Goal: Task Accomplishment & Management: Complete application form

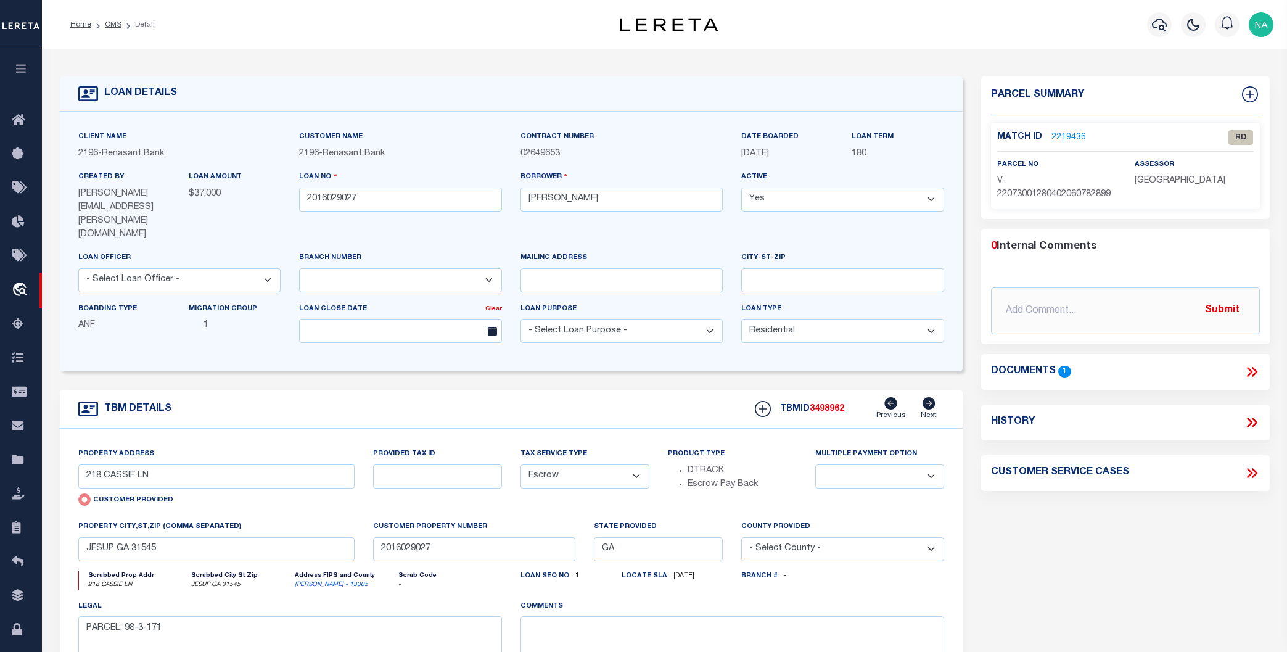
select select "4983"
select select "10"
select select "Escrow"
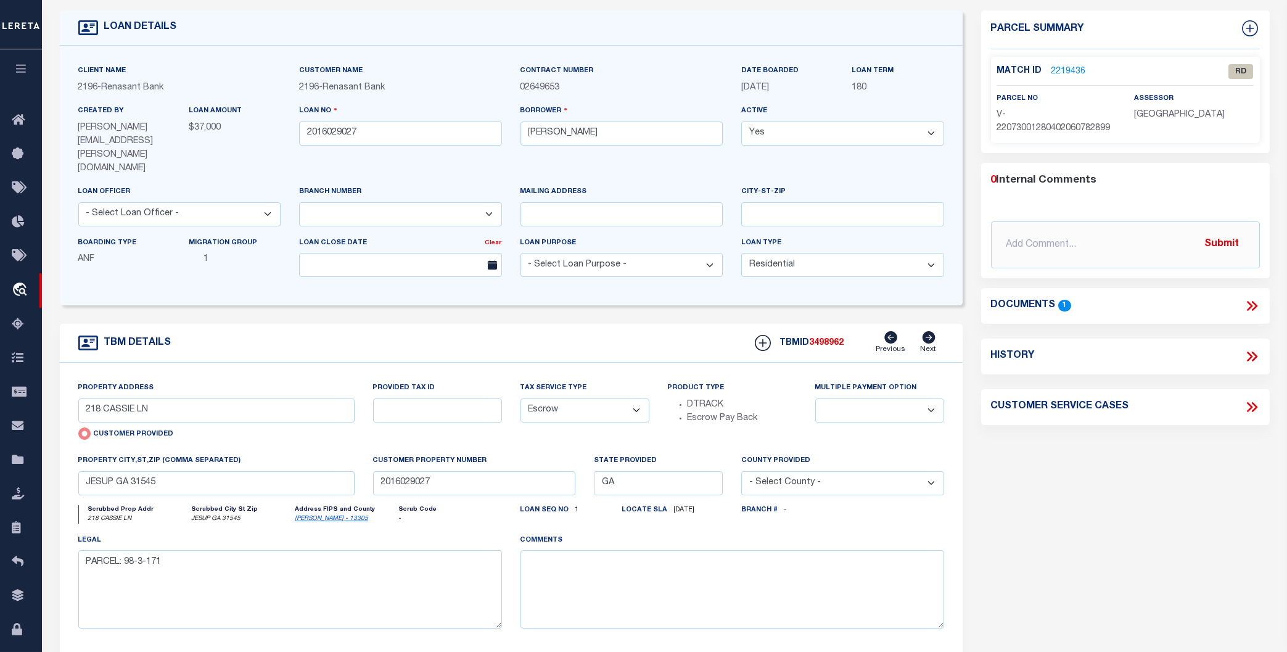
drag, startPoint x: 1126, startPoint y: 504, endPoint x: 1123, endPoint y: 495, distance: 9.2
click at [1126, 501] on div "Parcel Summary Match ID 2219436 0" at bounding box center [1125, 362] width 307 height 704
click at [1079, 487] on div "Parcel Summary Match ID 2219436 0" at bounding box center [1125, 362] width 307 height 704
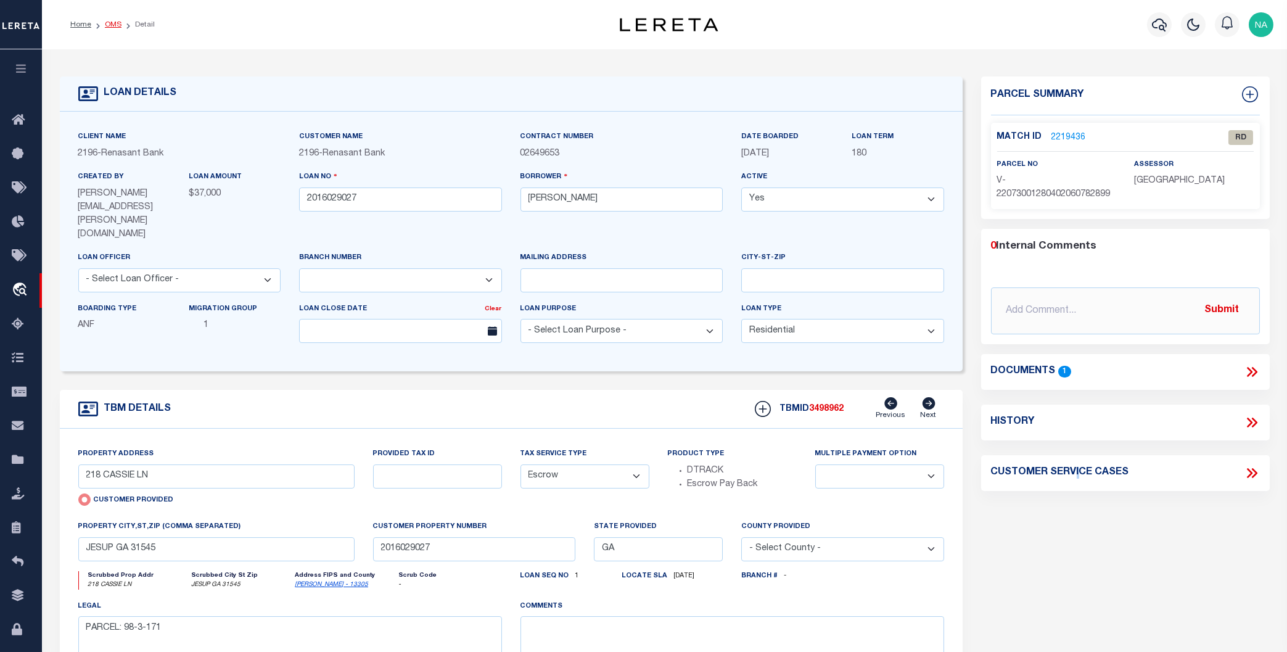
click at [117, 24] on link "OMS" at bounding box center [113, 24] width 17 height 7
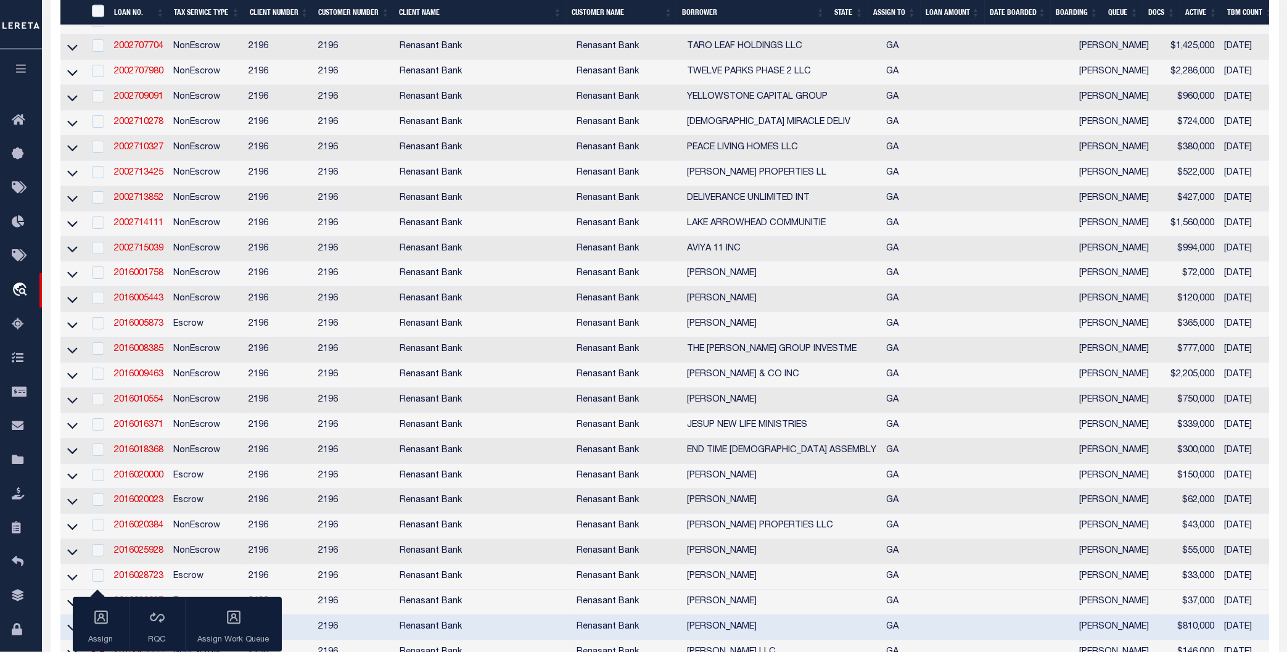
scroll to position [963, 0]
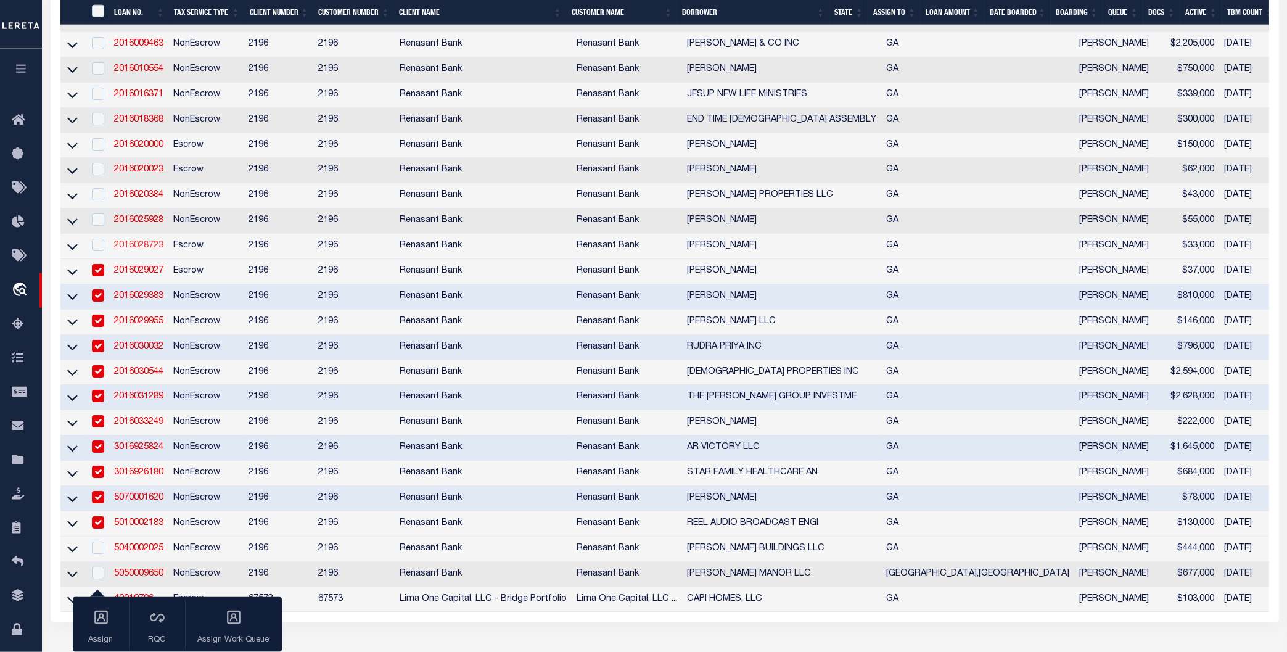
click at [142, 250] on link "2016028723" at bounding box center [138, 245] width 49 height 9
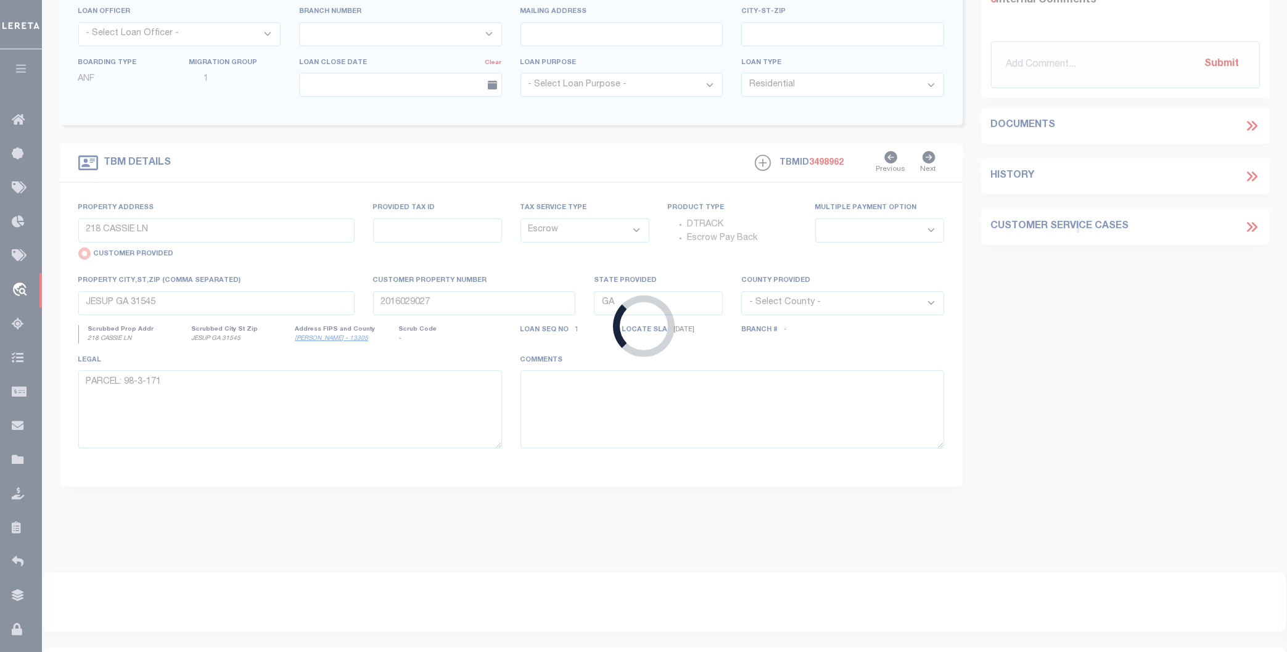
type input "2016028723"
type input "[PERSON_NAME]"
select select
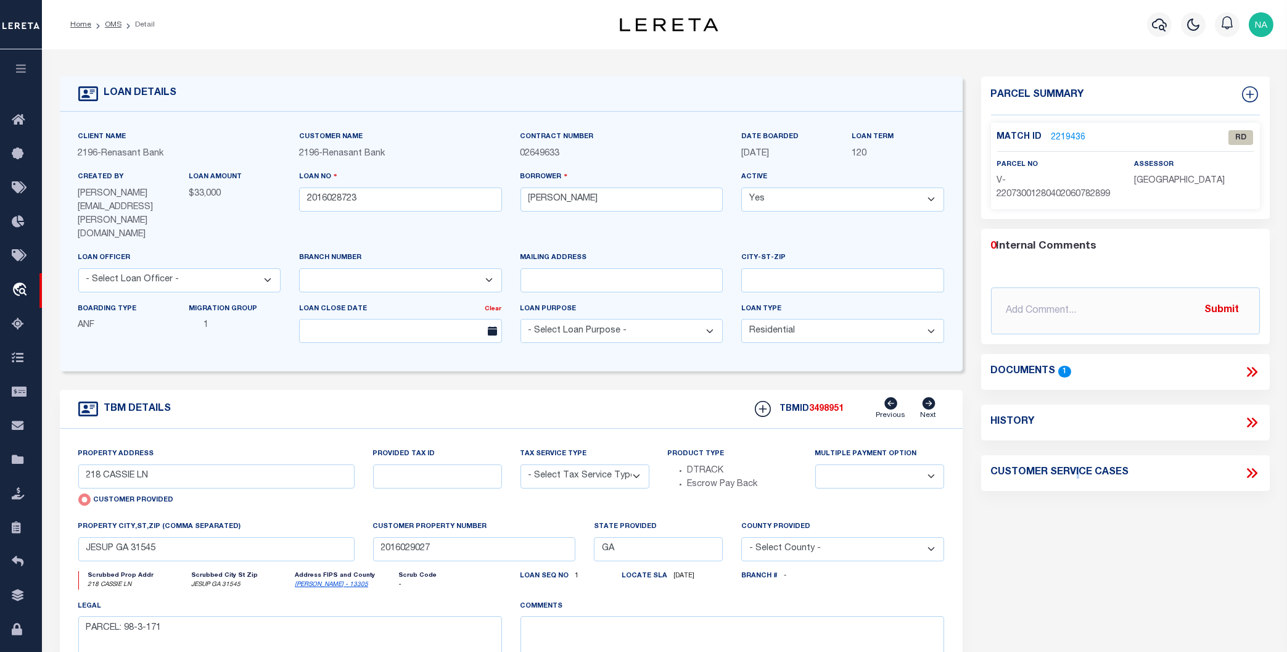
type input "[STREET_ADDRESS]"
select select "Escrow"
select select
type input "SCREVEN GA 31560"
type input "2016028723"
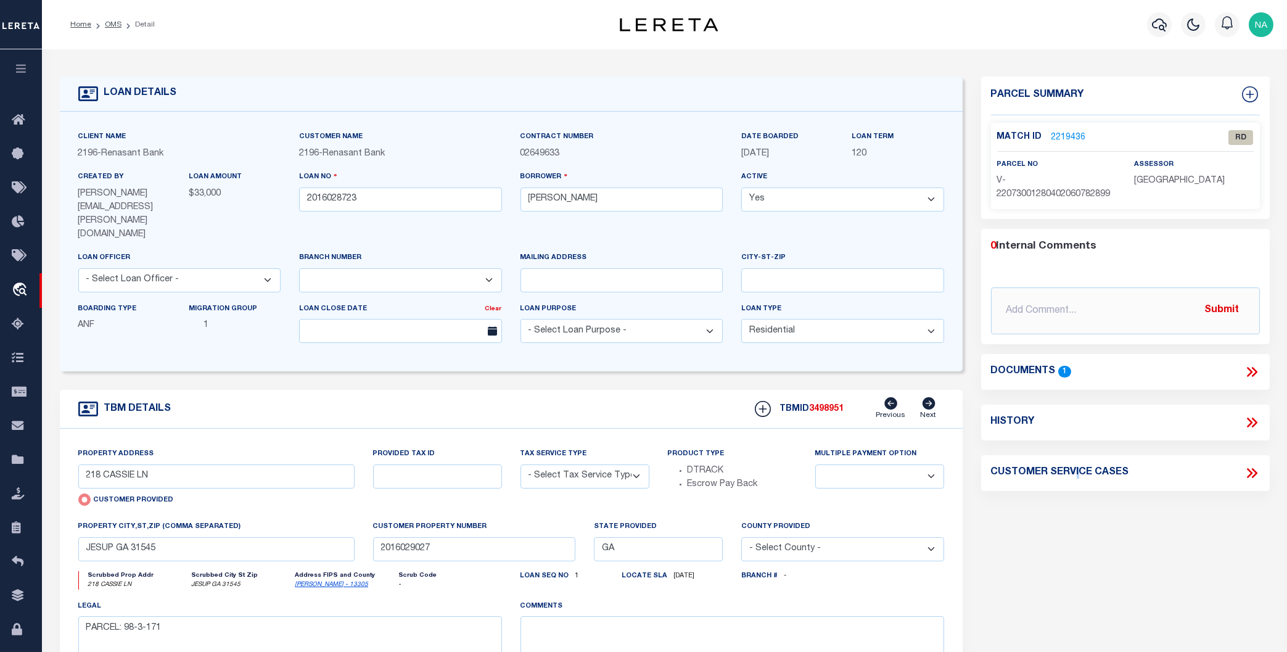
type textarea "PARCEL: 115481"
select select "4983"
drag, startPoint x: 107, startPoint y: 450, endPoint x: 81, endPoint y: 450, distance: 25.9
click at [81, 464] on input "[STREET_ADDRESS]" at bounding box center [216, 476] width 276 height 24
click at [112, 28] on link "OMS" at bounding box center [113, 24] width 17 height 7
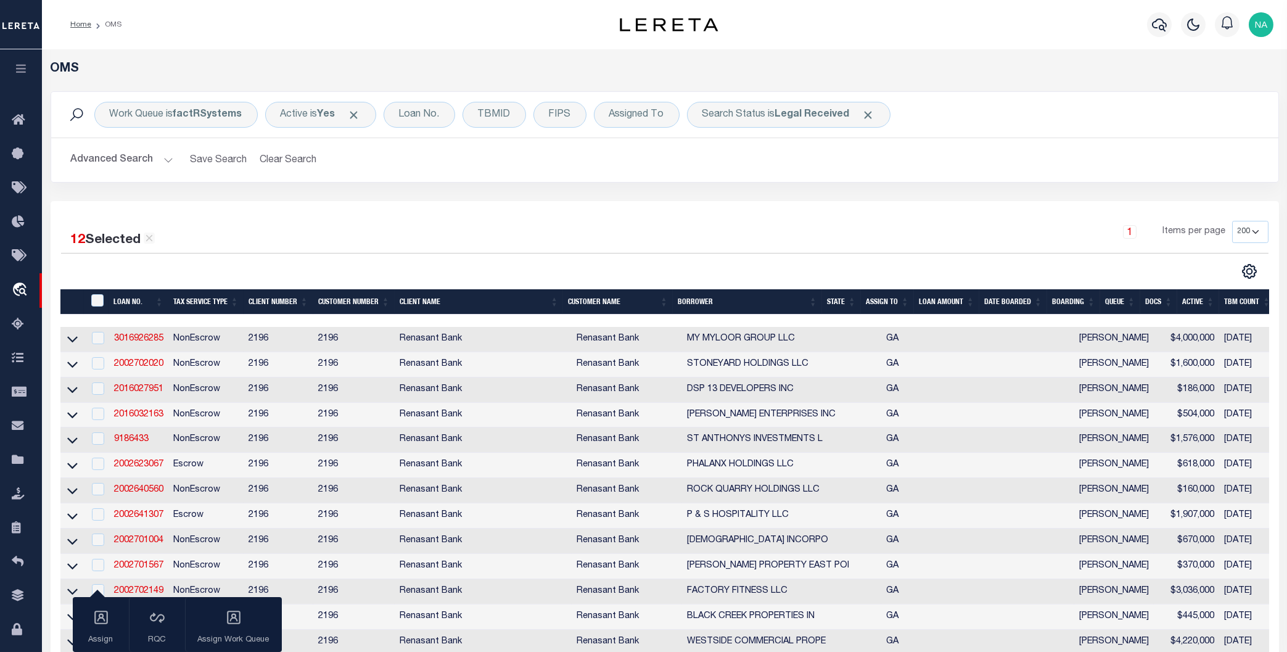
click at [431, 231] on div "1 Items per page 10 25 50 100 200" at bounding box center [818, 237] width 901 height 32
click at [135, 164] on button "Advanced Search" at bounding box center [122, 160] width 102 height 24
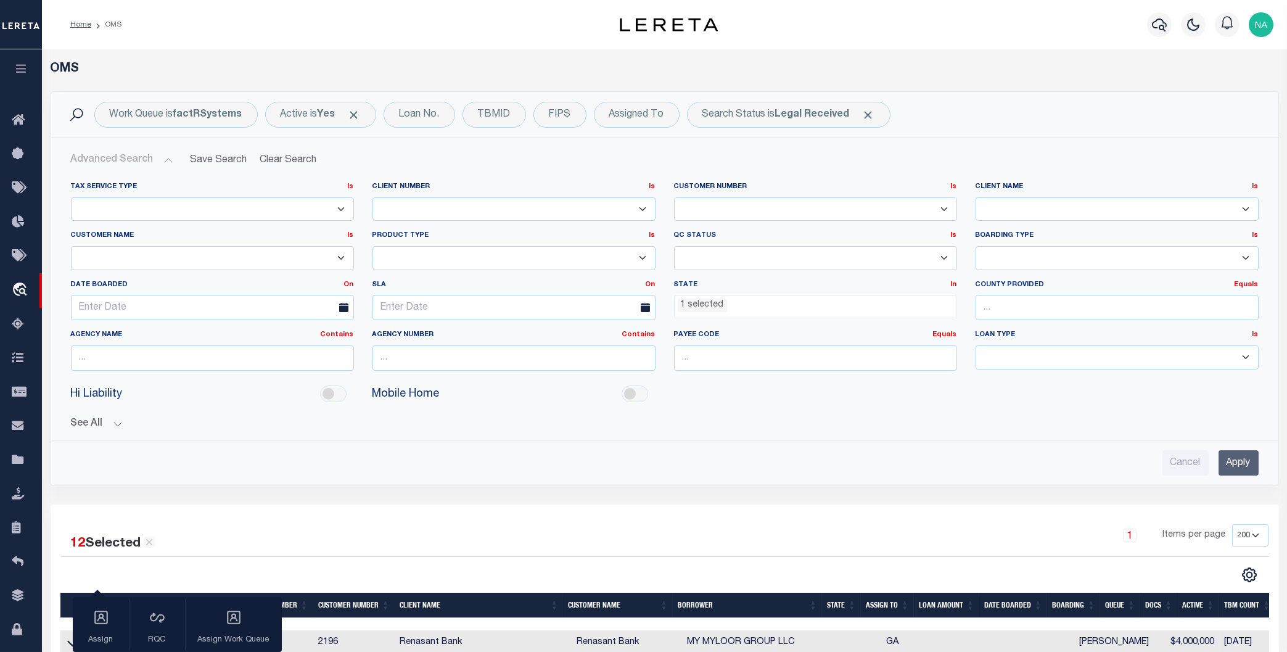
scroll to position [136, 0]
click at [746, 308] on ul "1 selected" at bounding box center [816, 303] width 282 height 17
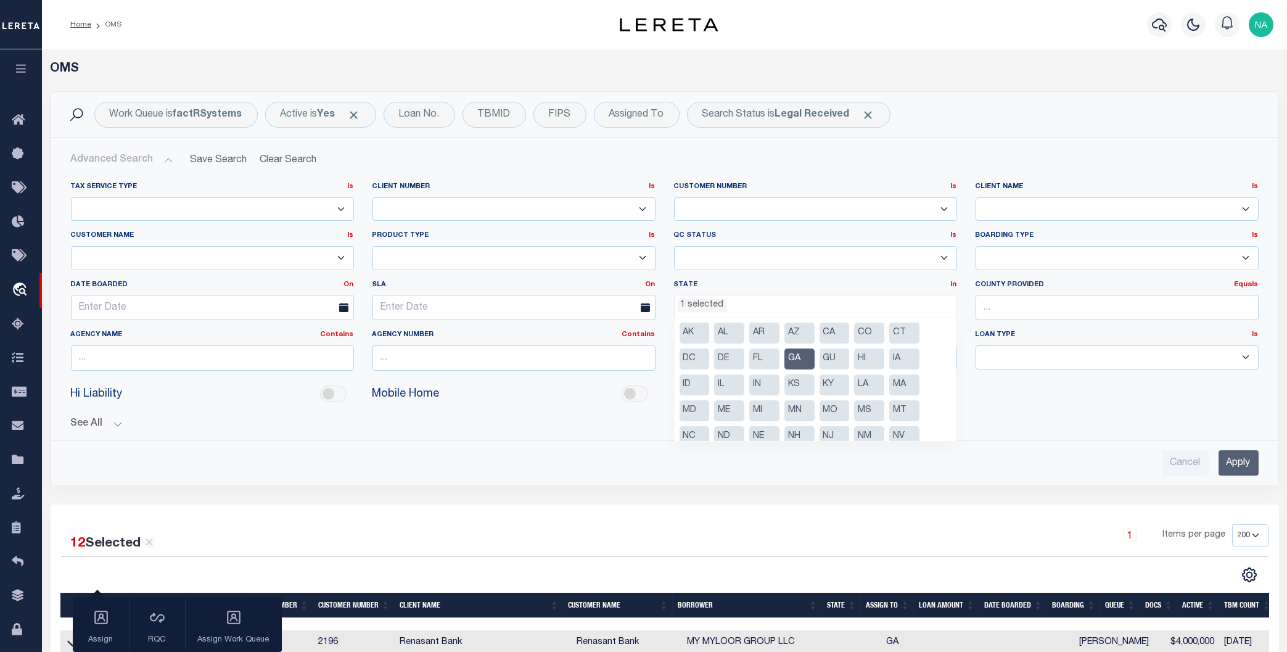
click at [796, 358] on li "GA" at bounding box center [799, 358] width 30 height 21
select select
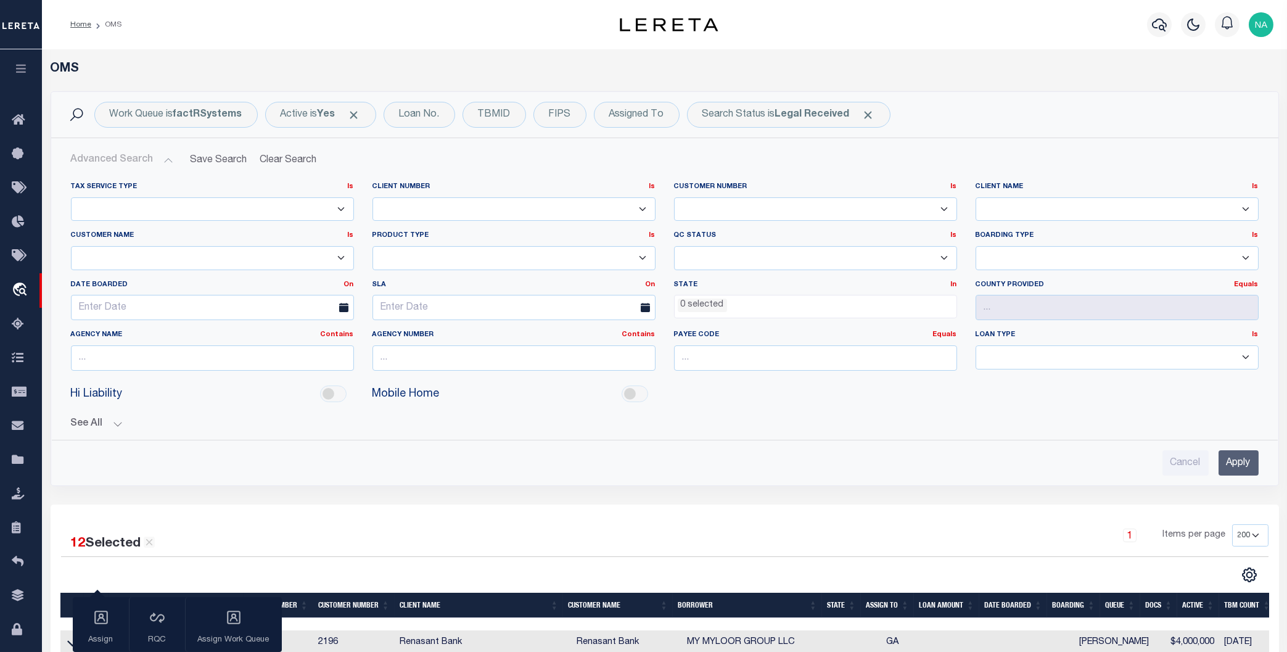
click at [1240, 459] on input "Apply" at bounding box center [1239, 462] width 40 height 25
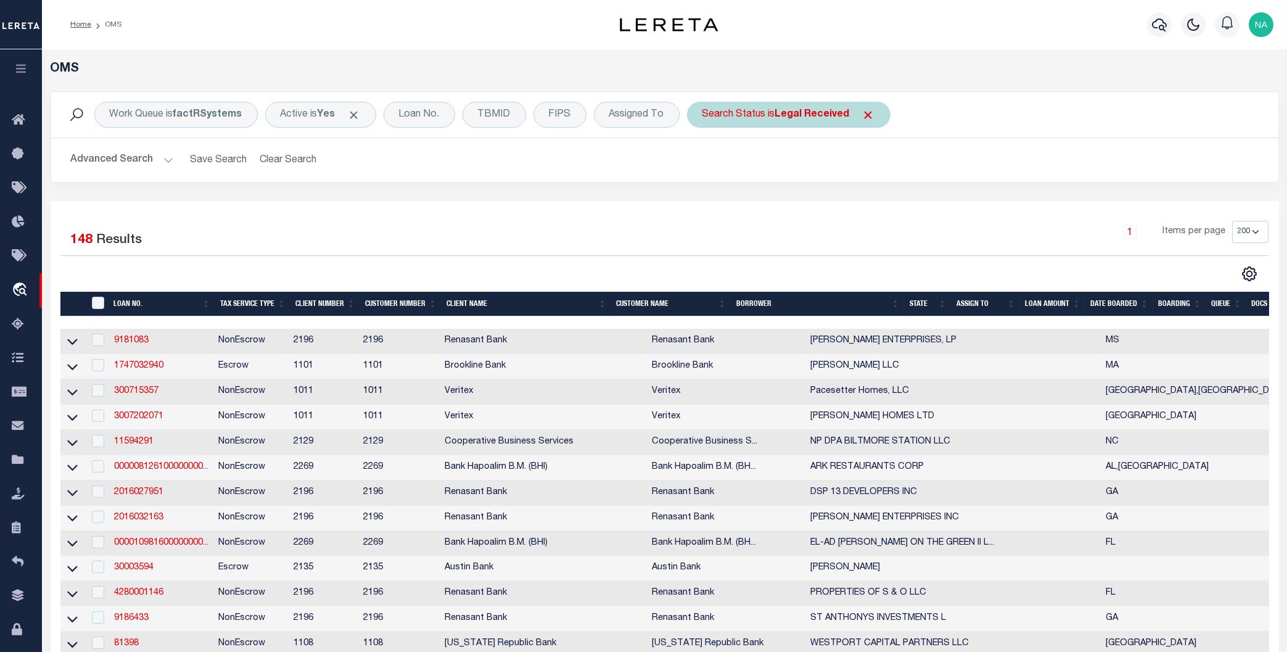
click at [768, 117] on div "Search Status is Legal Received" at bounding box center [788, 115] width 203 height 26
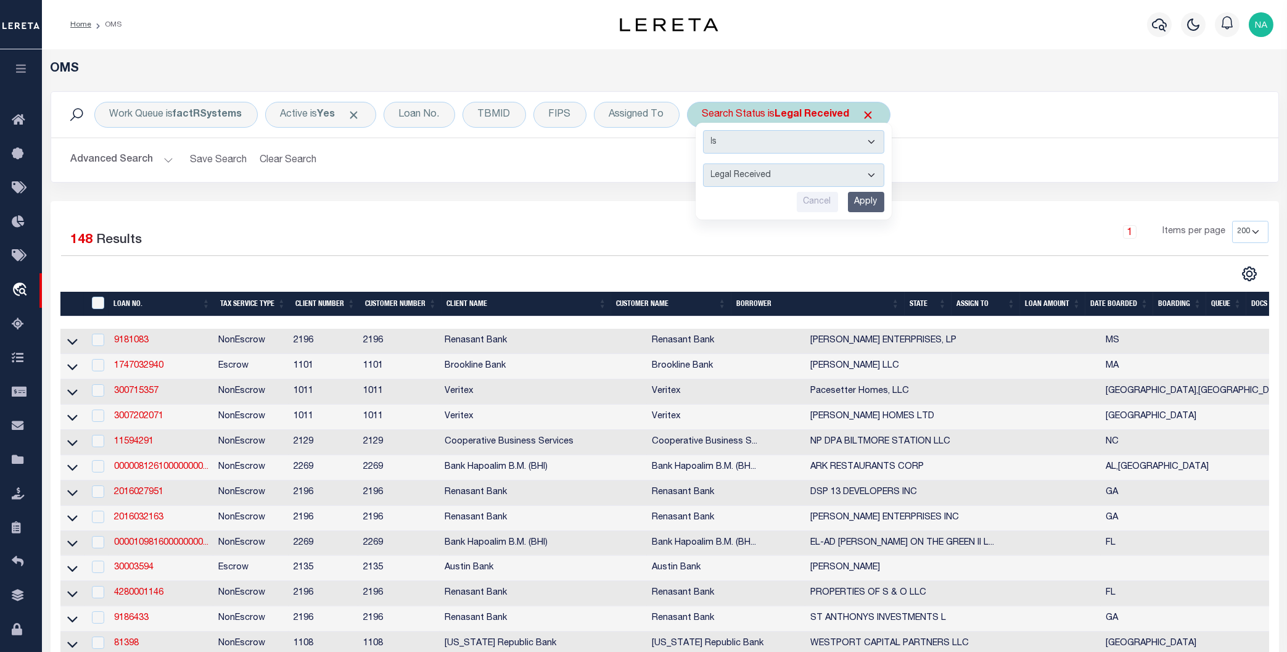
select select "IP"
click option "In Progress" at bounding box center [0, 0] width 0 height 0
click at [862, 202] on input "Apply" at bounding box center [866, 202] width 36 height 20
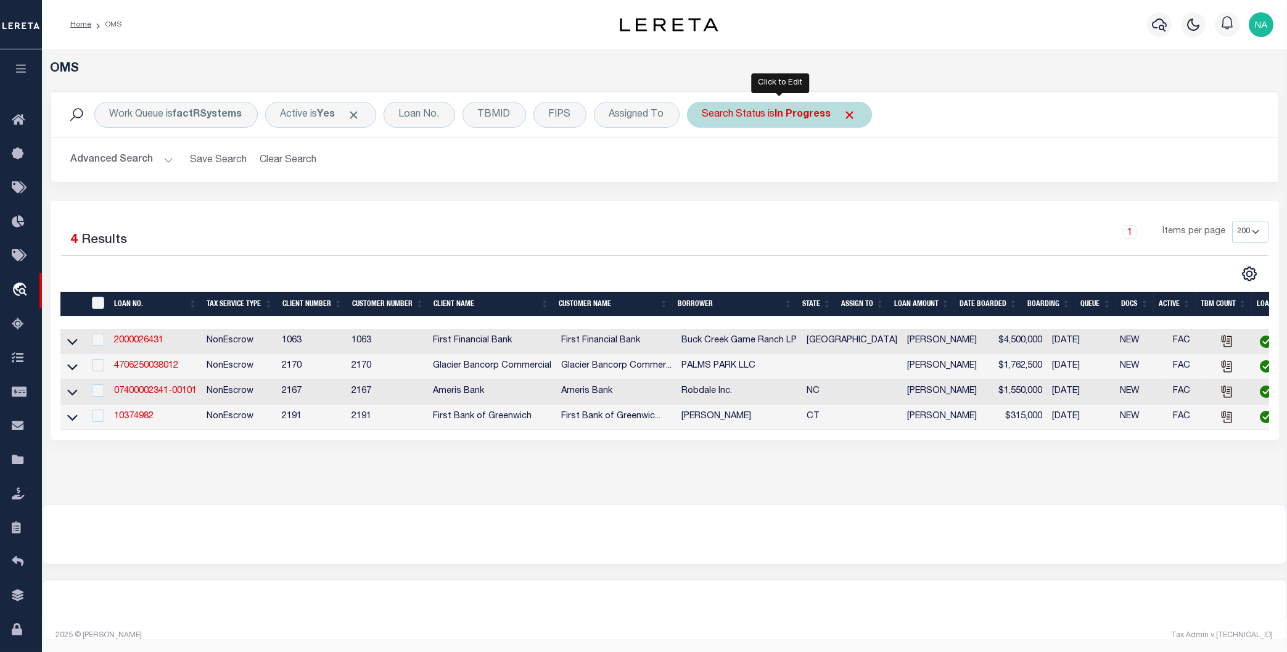
click at [756, 117] on div "Search Status is In Progress" at bounding box center [779, 115] width 185 height 26
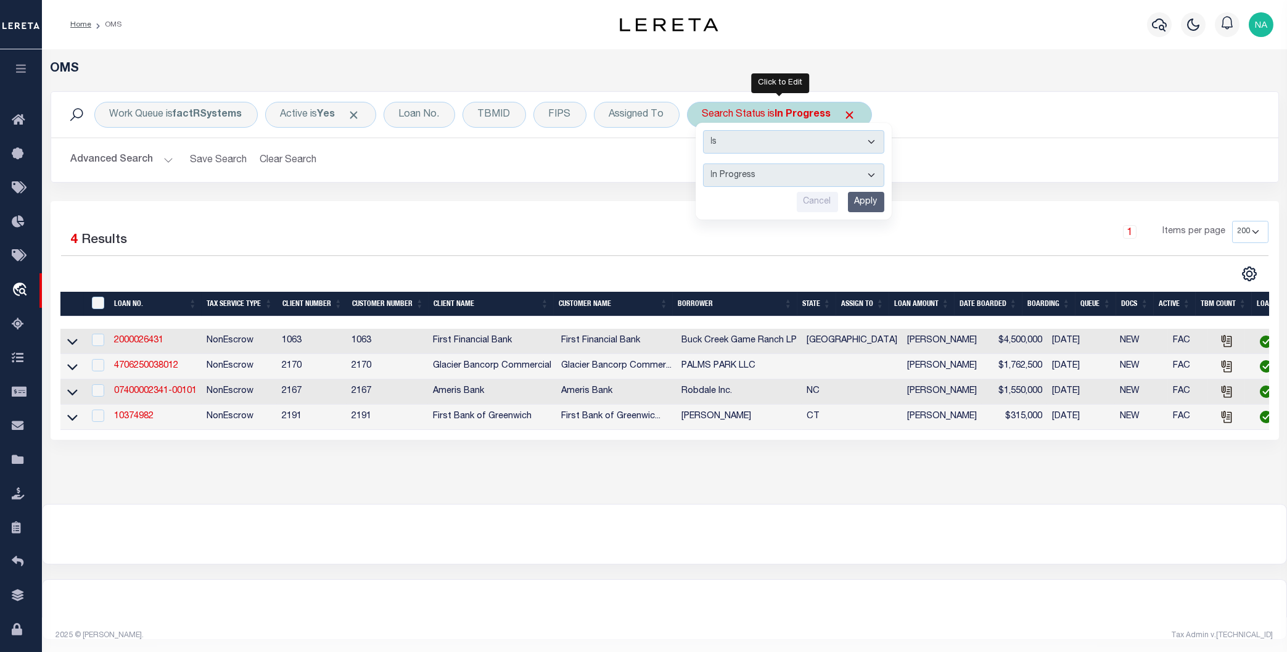
click at [703, 163] on select "Automated Search Bad Parcel Complete Duplicate Parcel High Dollar Reporting In …" at bounding box center [793, 174] width 181 height 23
select select "RD"
click option "Legal Received" at bounding box center [0, 0] width 0 height 0
click at [869, 202] on input "Apply" at bounding box center [866, 202] width 36 height 20
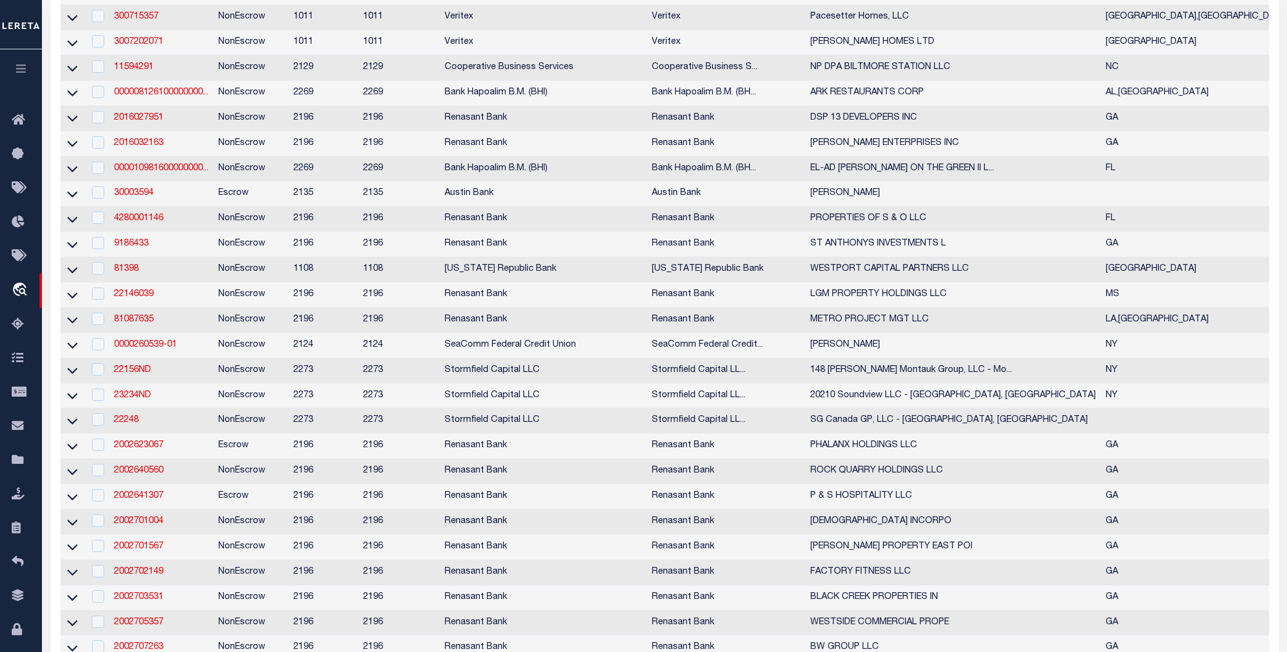
scroll to position [0, 0]
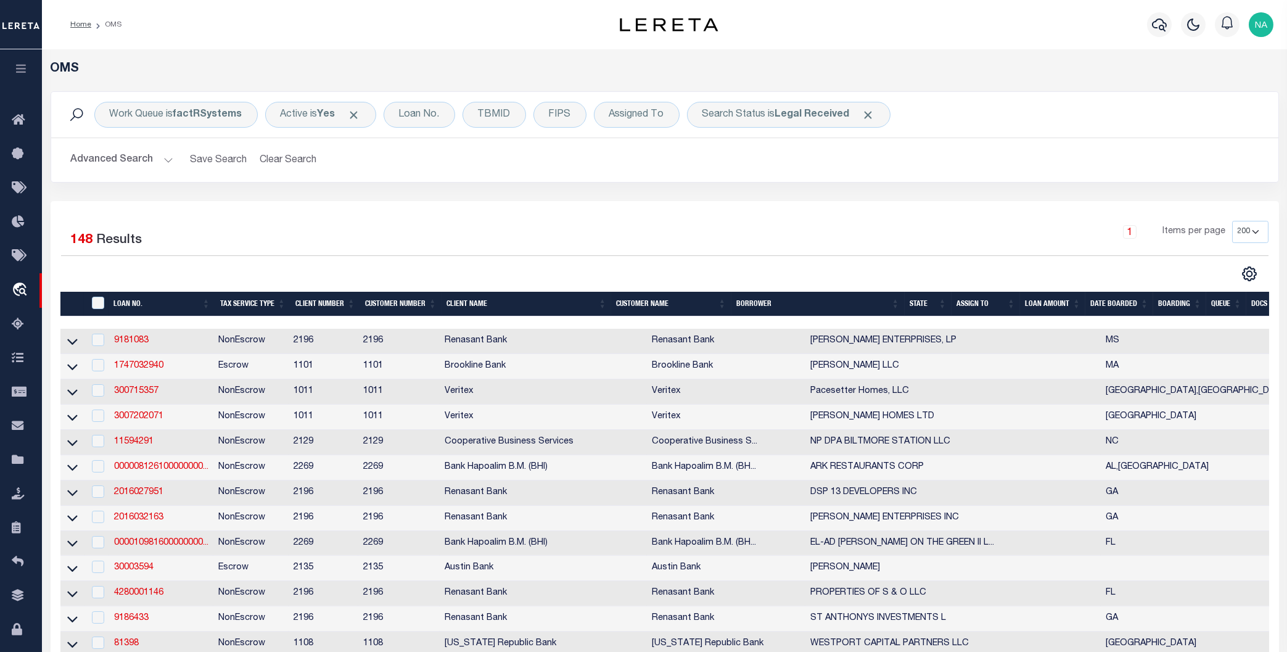
click at [129, 164] on button "Advanced Search" at bounding box center [122, 160] width 102 height 24
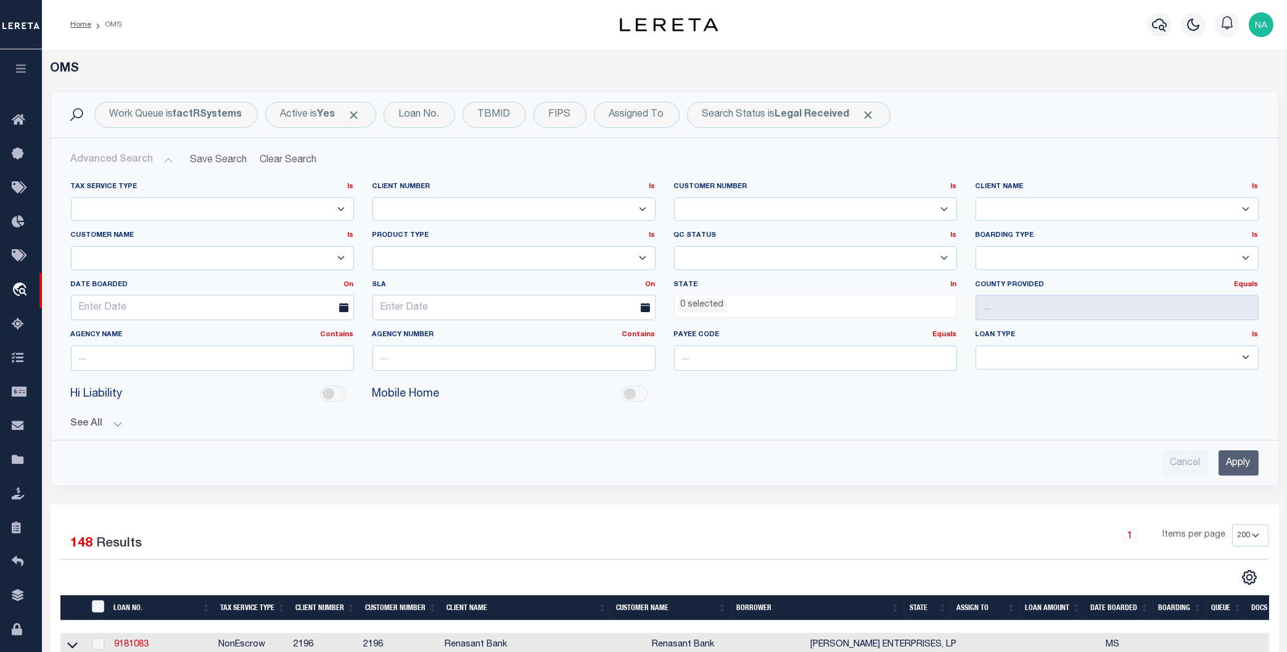
scroll to position [136, 0]
click at [758, 312] on ul "0 selected" at bounding box center [816, 303] width 282 height 17
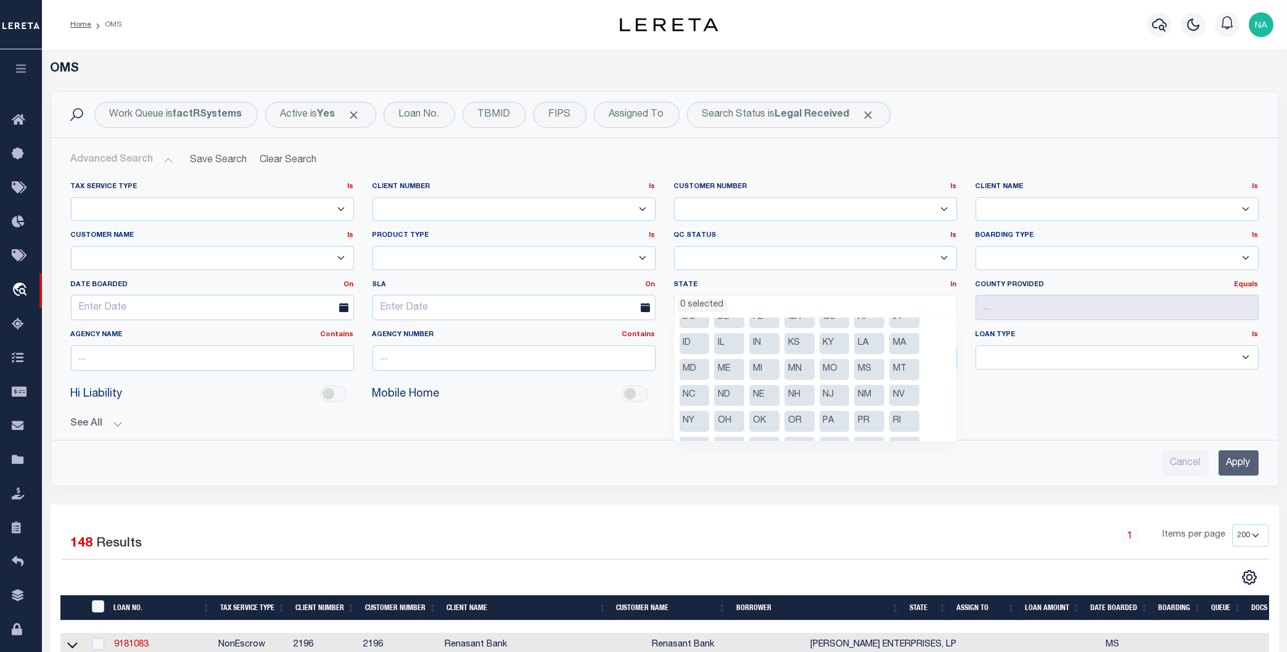
scroll to position [62, 0]
click at [690, 400] on li "NY" at bounding box center [695, 400] width 30 height 21
select select "NY"
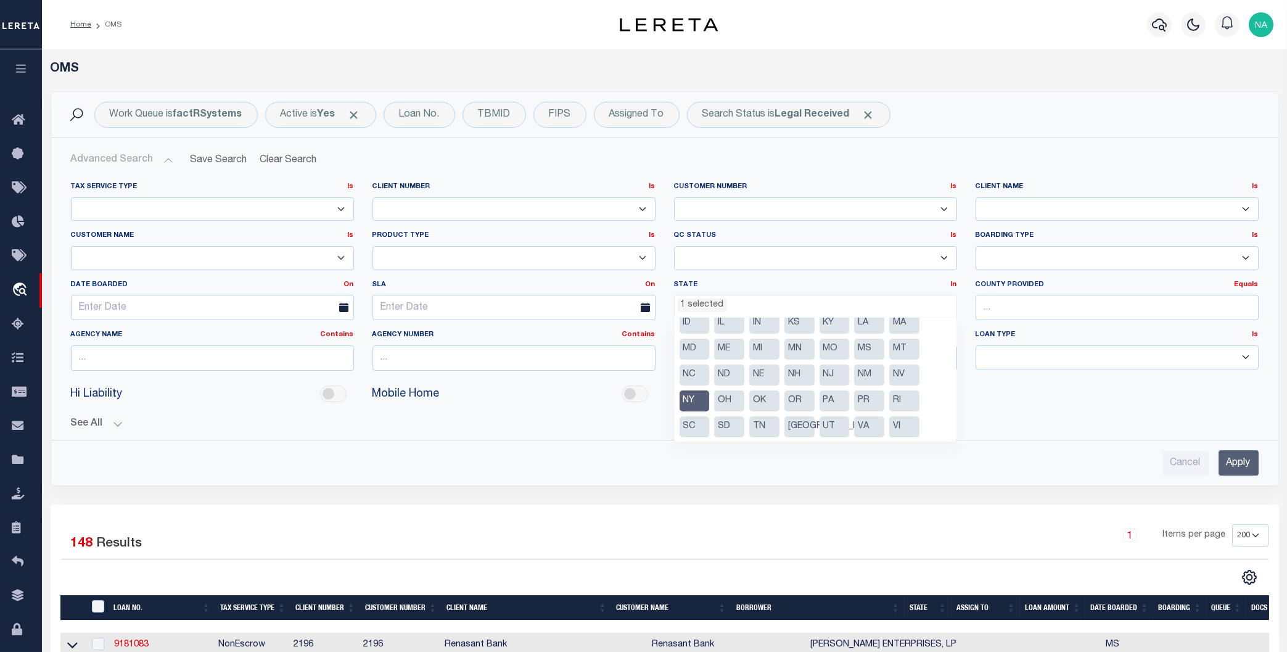
click at [1239, 465] on input "Apply" at bounding box center [1239, 462] width 40 height 25
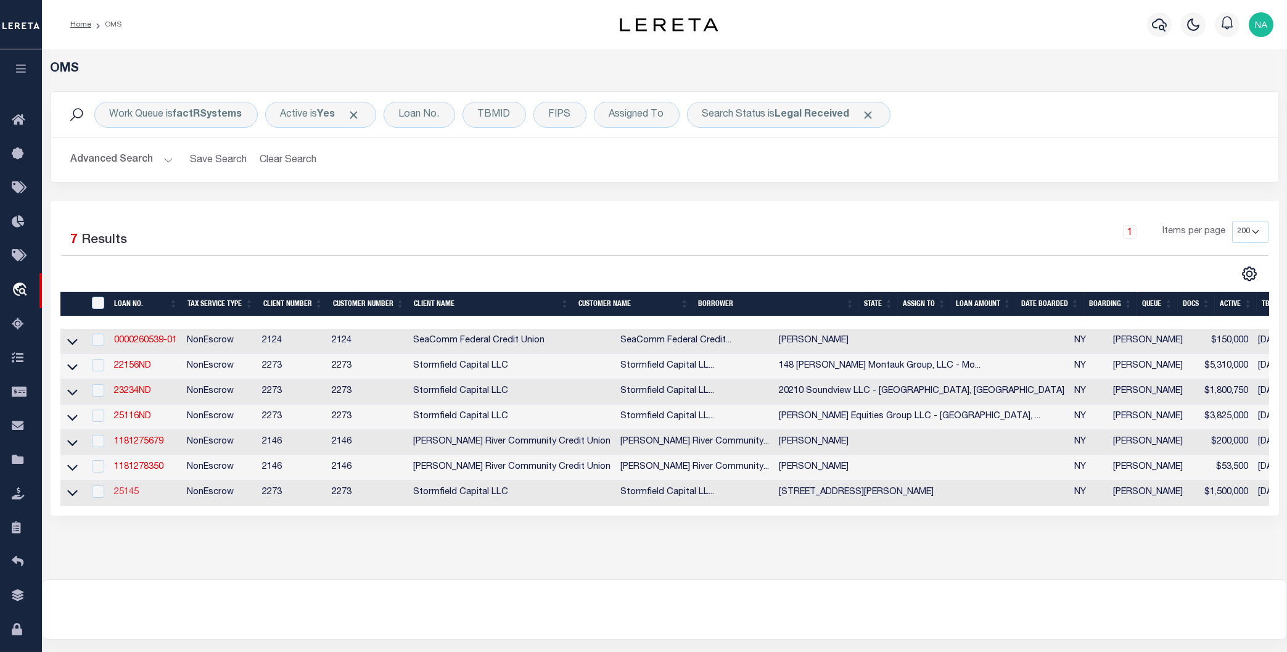
click at [131, 496] on link "25145" at bounding box center [126, 492] width 25 height 9
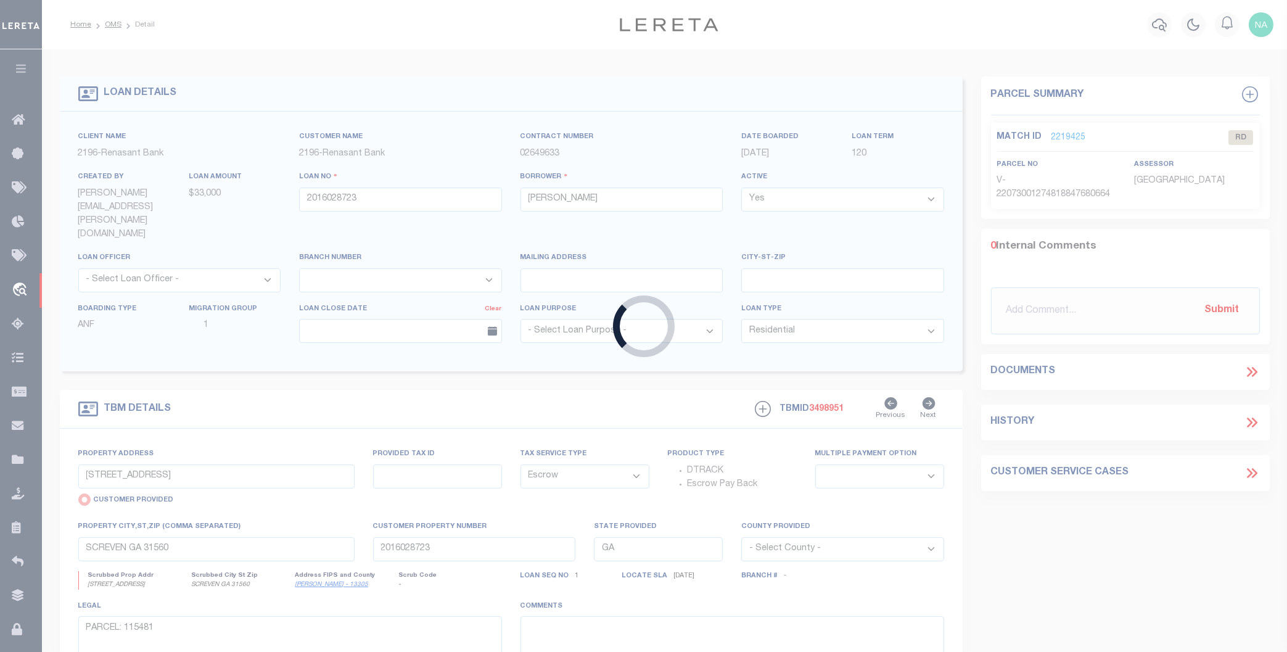
type input "25145"
type input "[STREET_ADDRESS][PERSON_NAME]"
select select
type input "[STREET_ADDRESS]"
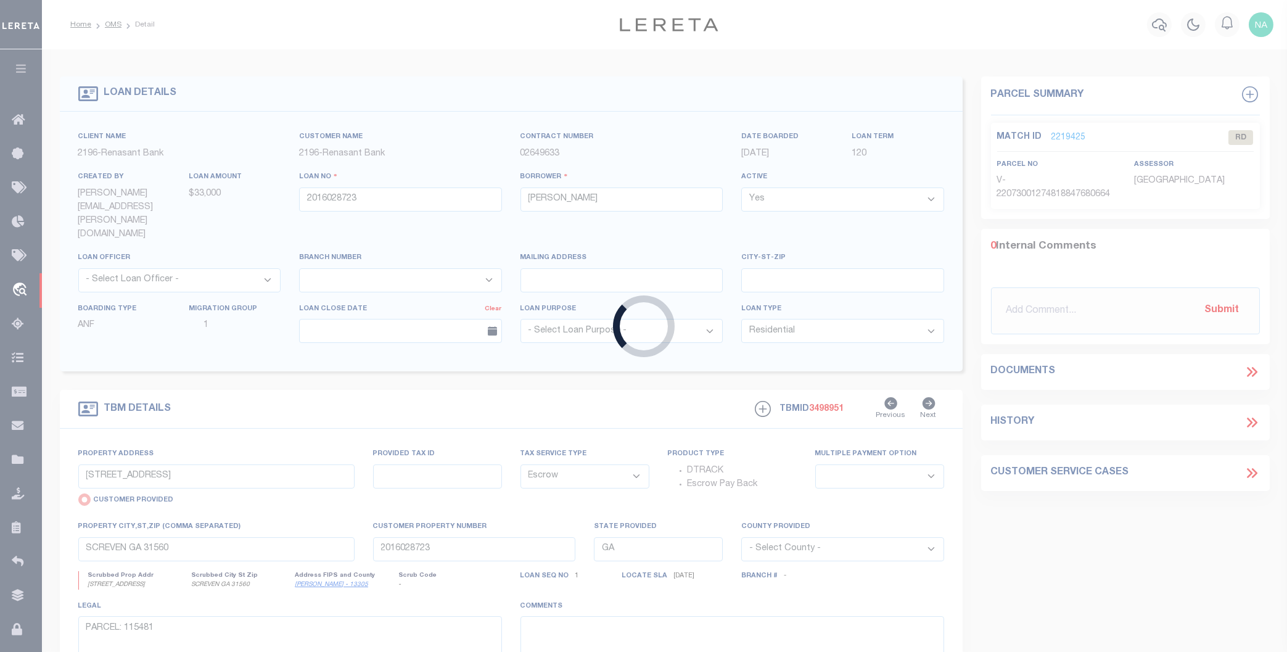
type input "[US_STATE][GEOGRAPHIC_DATA]"
select select "400"
select select
select select "NonEscrow"
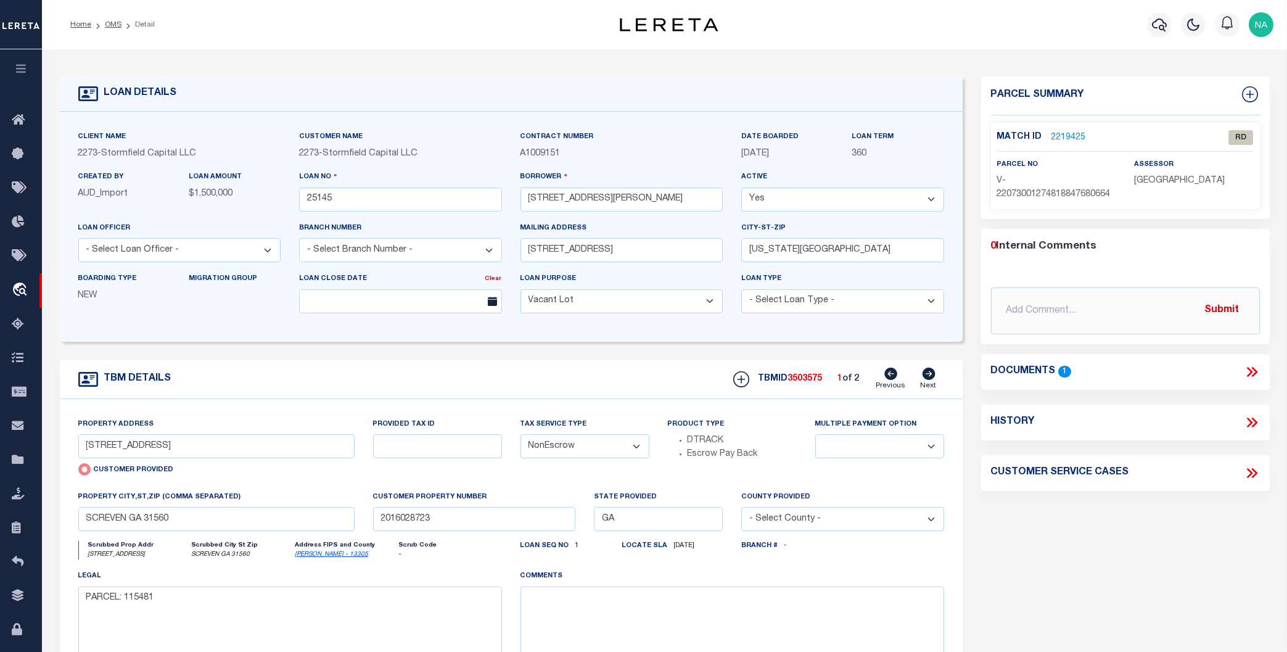
type input "[STREET_ADDRESS]"
radio input "false"
type input "3034500032"
type input "[GEOGRAPHIC_DATA]"
type input "NY"
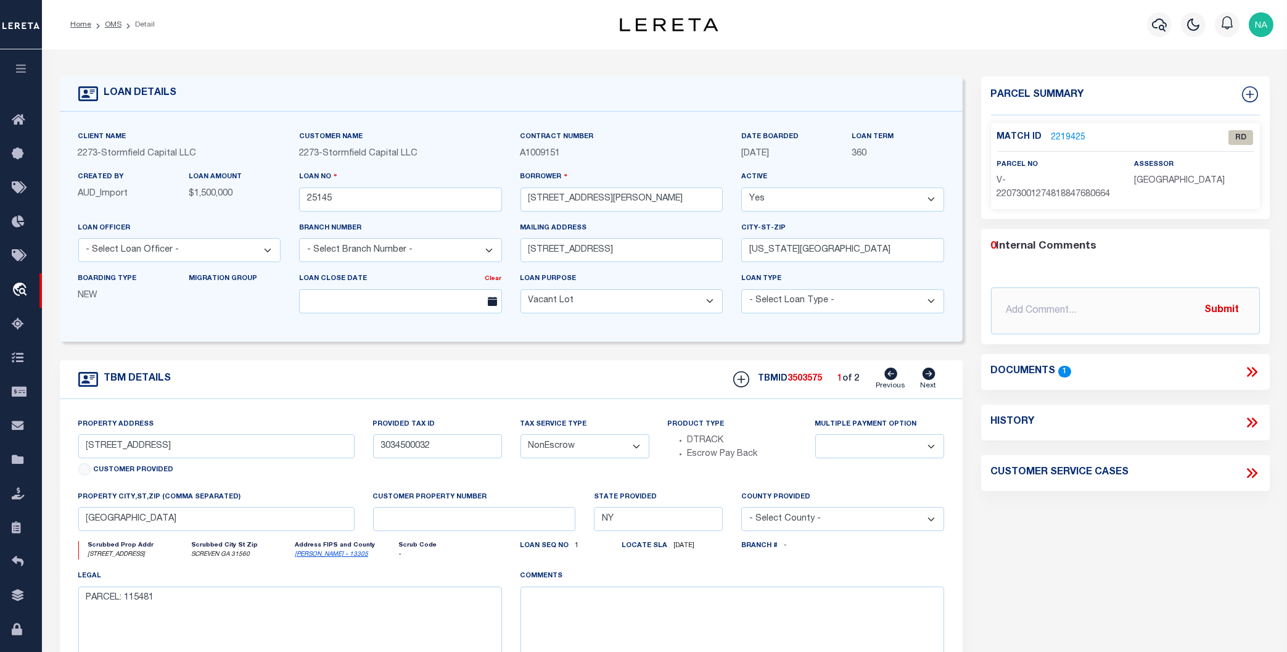
select select
select select "84865"
select select "4"
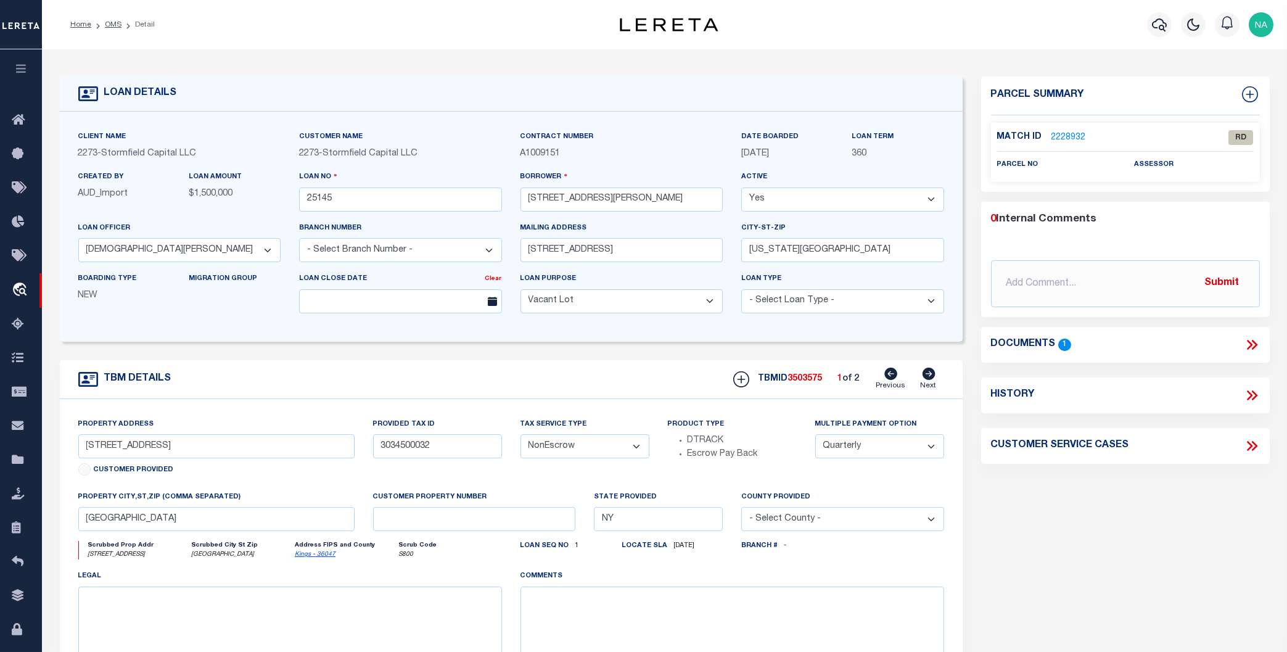
click at [925, 374] on icon at bounding box center [928, 374] width 13 height 12
type input "[STREET_ADDRESS][PERSON_NAME]"
type input "[PHONE_NUMBER]"
type input "[GEOGRAPHIC_DATA]"
select select
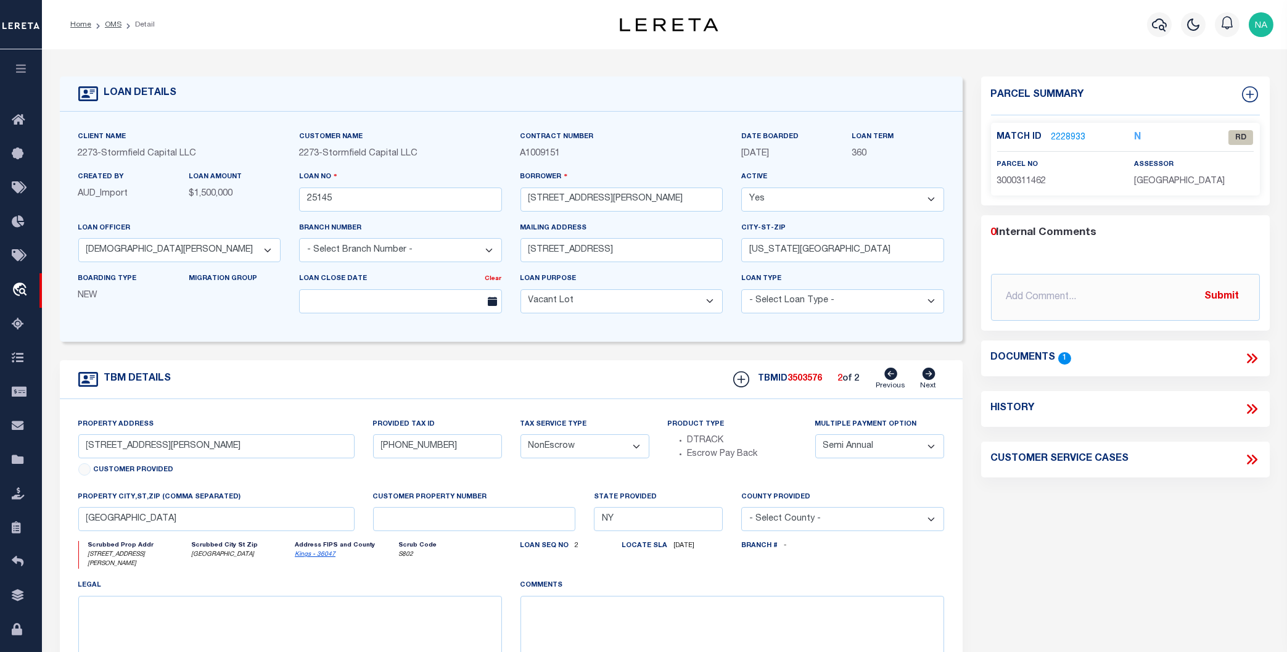
click at [1079, 138] on link "2228933" at bounding box center [1068, 137] width 35 height 13
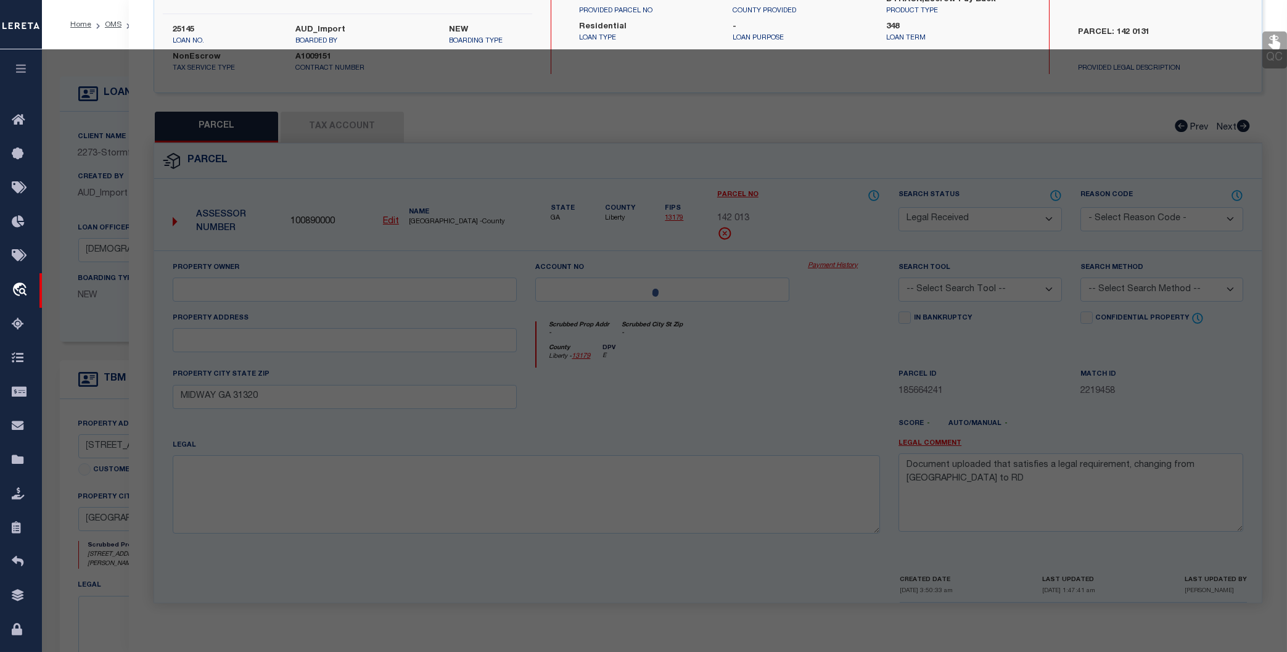
select select "AS"
checkbox input "false"
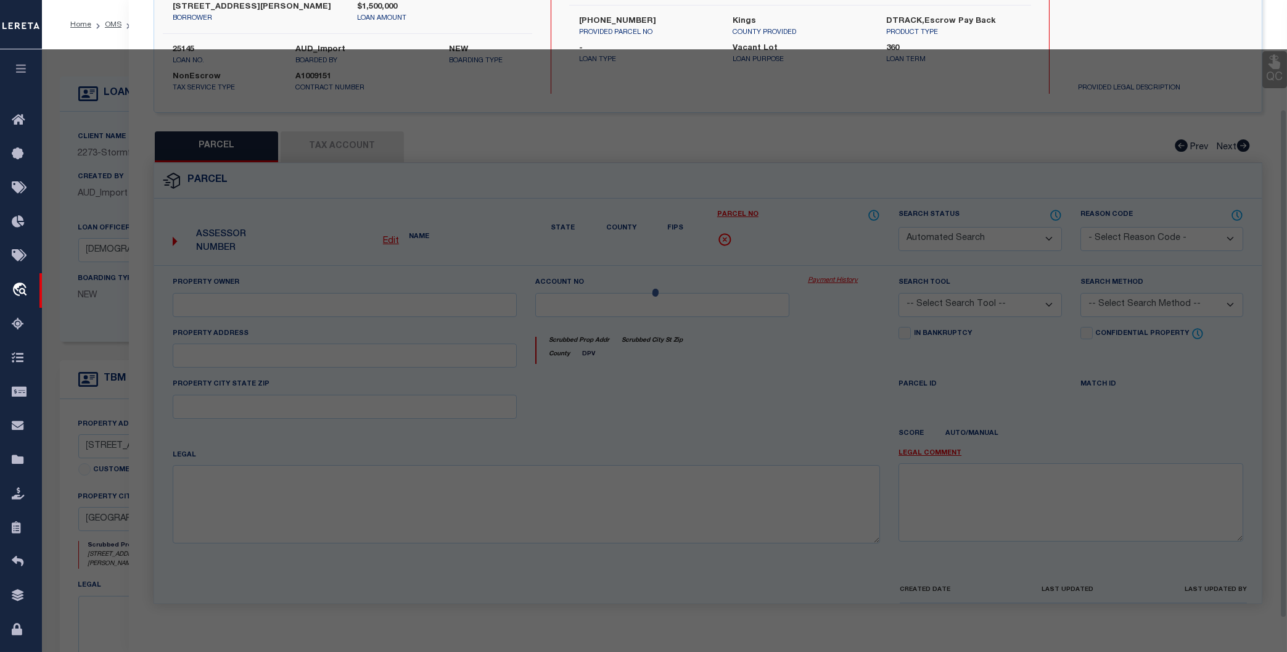
select select "RD"
type input "[PERSON_NAME]"
select select "ATL"
select select "ADD"
type input "[STREET_ADDRESS][PERSON_NAME]"
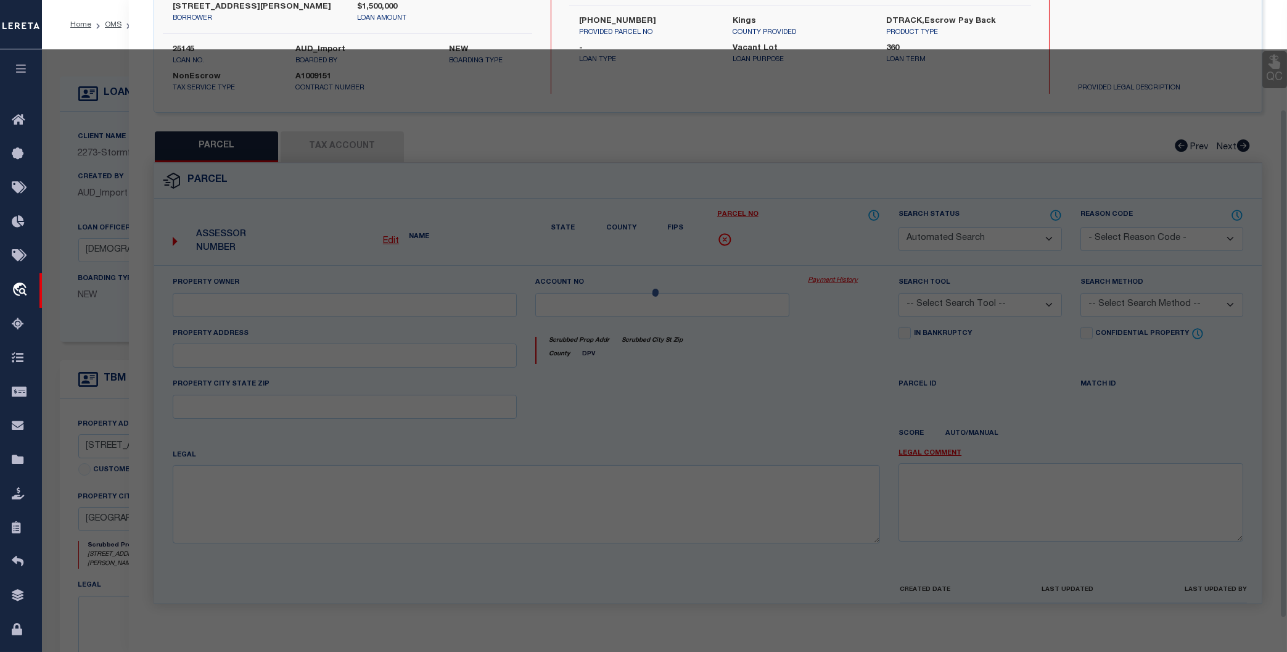
checkbox input "false"
type input "[GEOGRAPHIC_DATA]"
type textarea "LOT:1462 BLK:31 SEC:101 DIST:02"
type textarea "Document uploaded that satisfies a legal requirement, changing from [GEOGRAPHIC…"
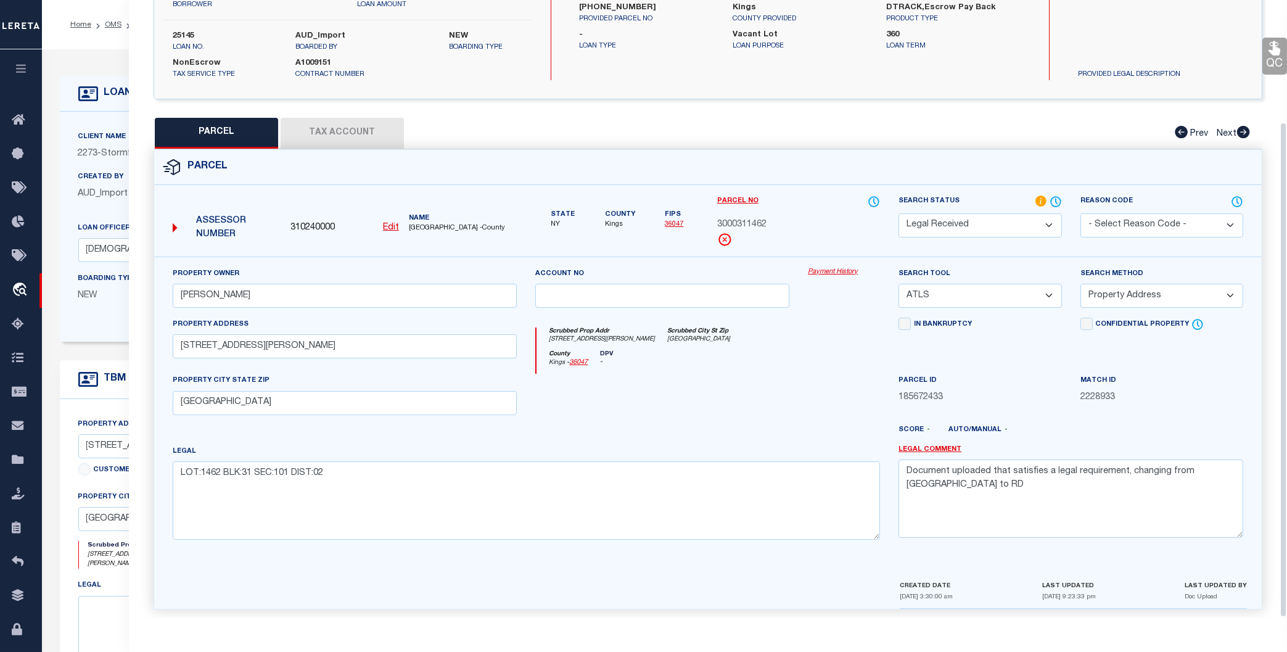
scroll to position [165, 0]
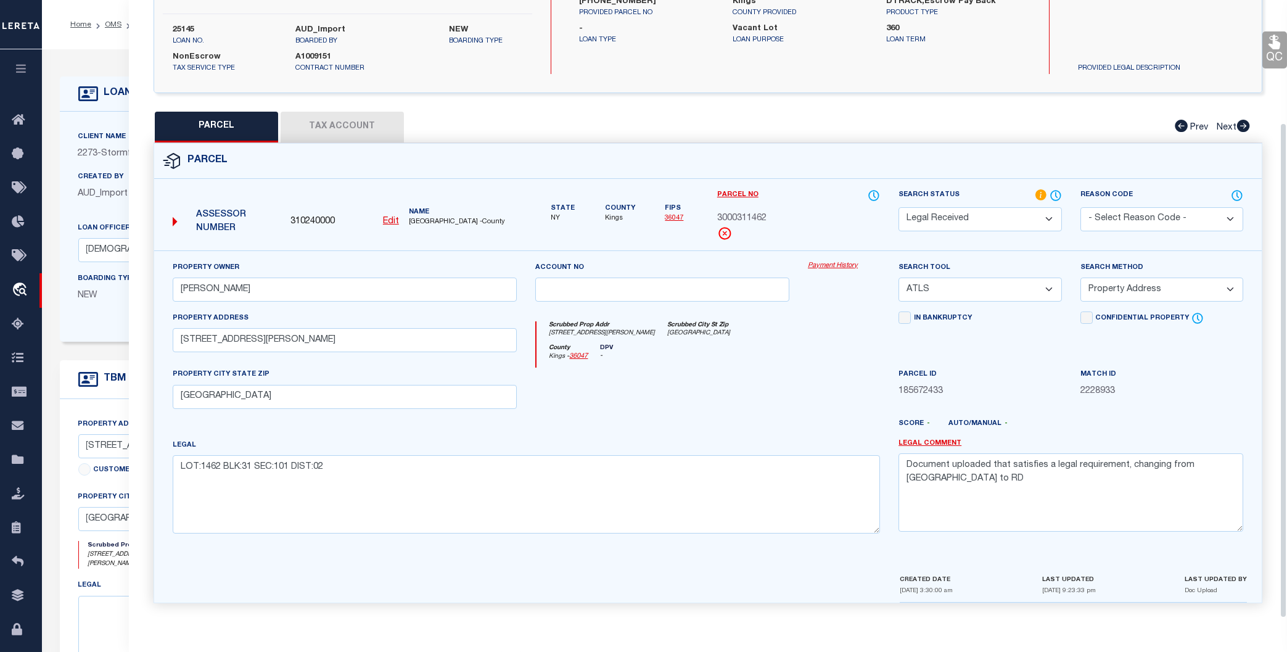
click at [283, 191] on div "Assessor Number 310240000 Edit Name [GEOGRAPHIC_DATA] -County" at bounding box center [344, 220] width 363 height 62
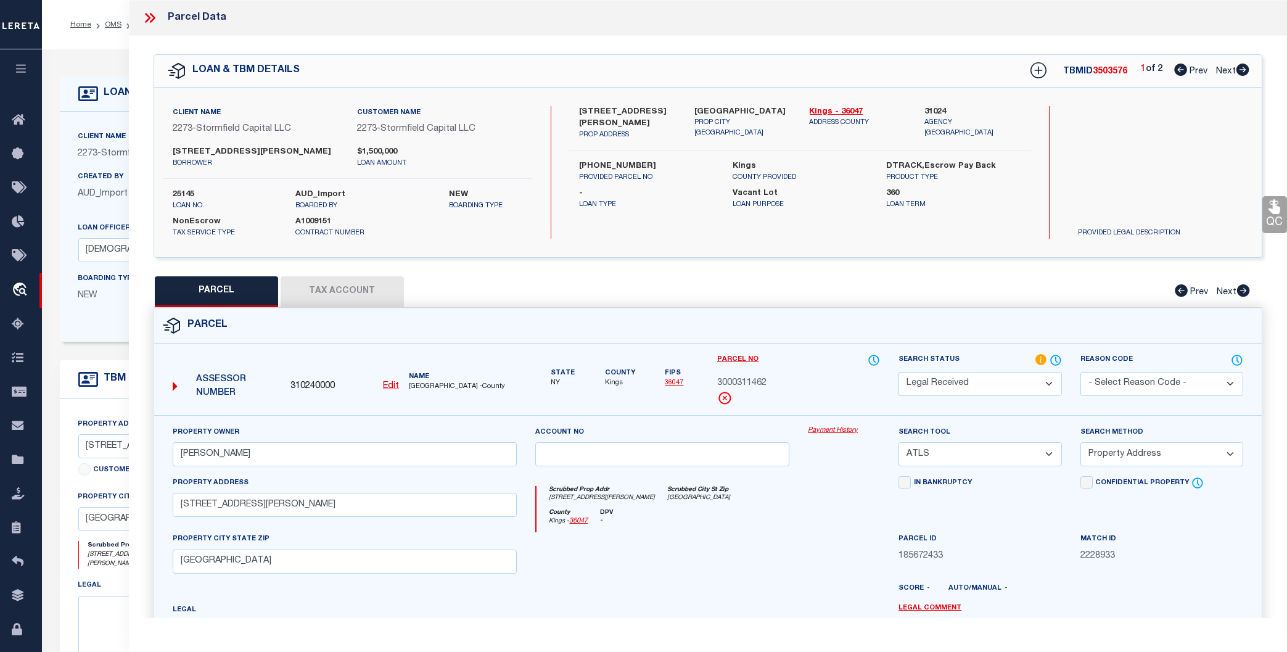
click at [152, 20] on icon at bounding box center [153, 18] width 6 height 10
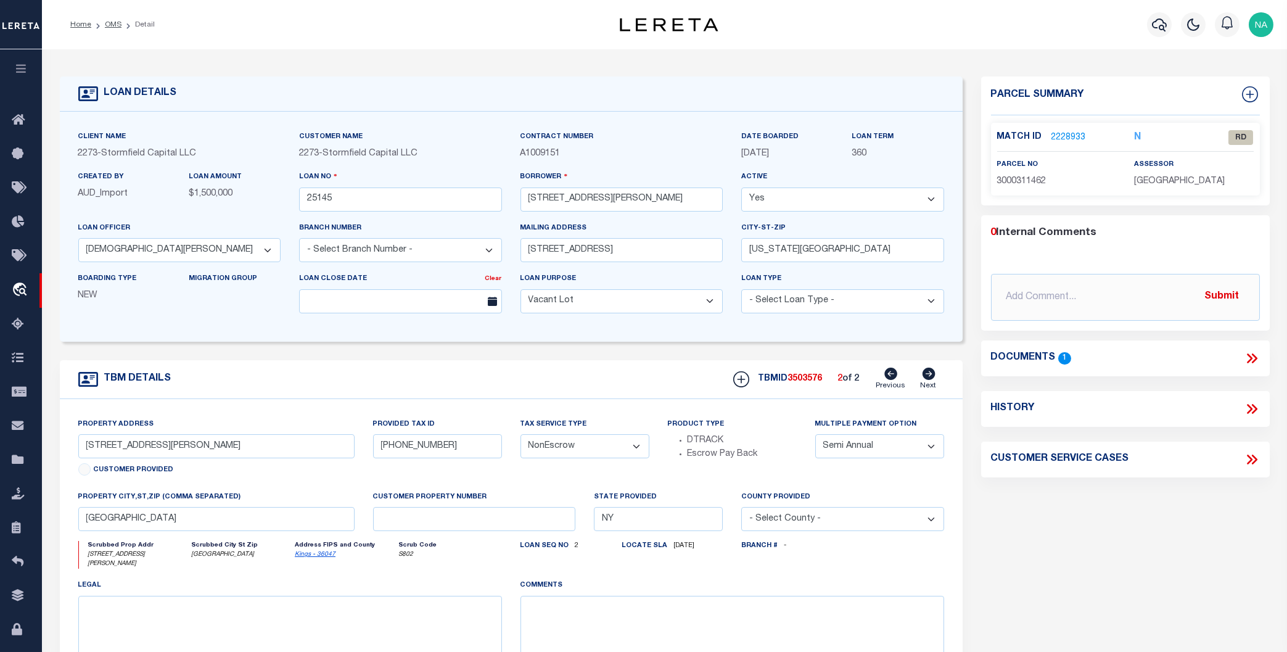
click at [1141, 549] on div "Parcel Summary Match ID 2228933 N parcel no 3000311462 assessor" at bounding box center [1125, 417] width 307 height 683
click at [110, 24] on link "OMS" at bounding box center [113, 24] width 17 height 7
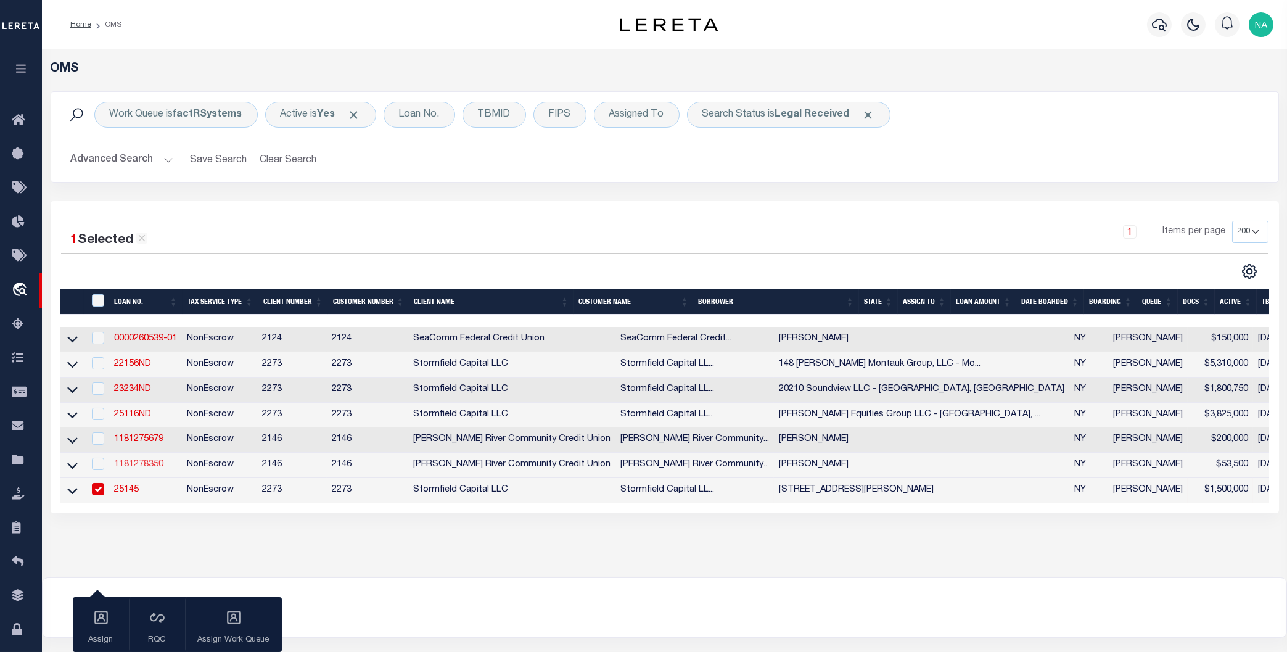
click at [150, 468] on link "1181278350" at bounding box center [138, 464] width 49 height 9
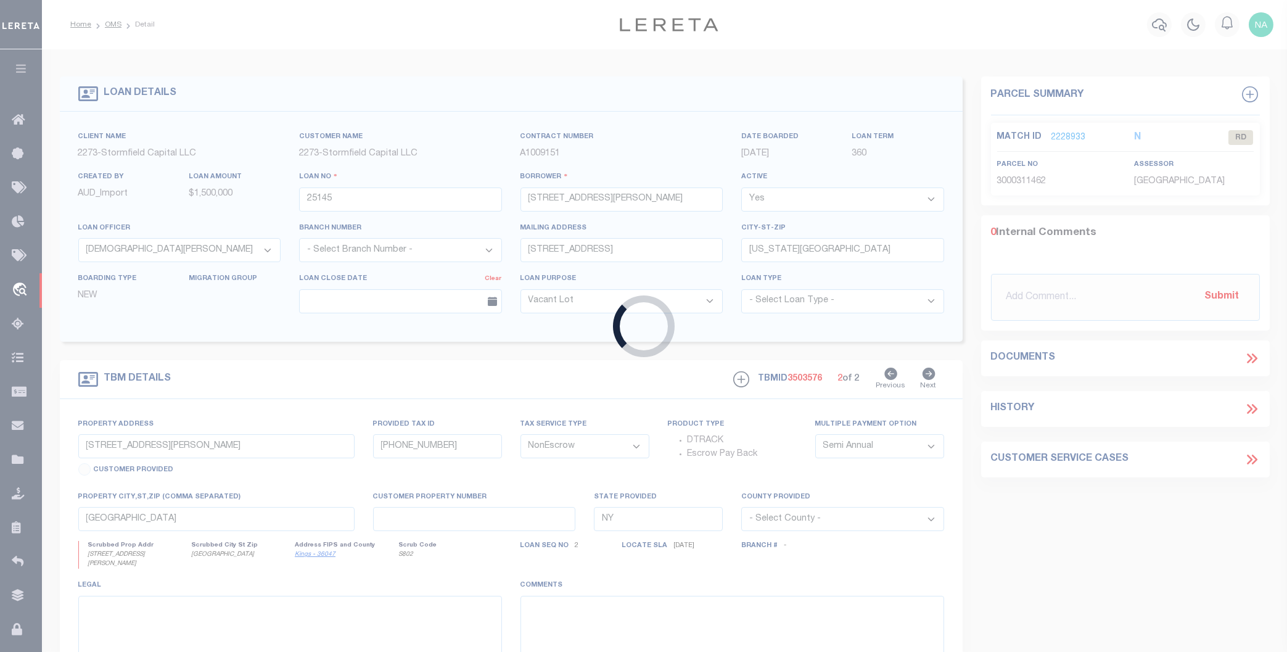
type input "1181278350"
type input "[PERSON_NAME]"
select select
type input "[DATE]"
select select
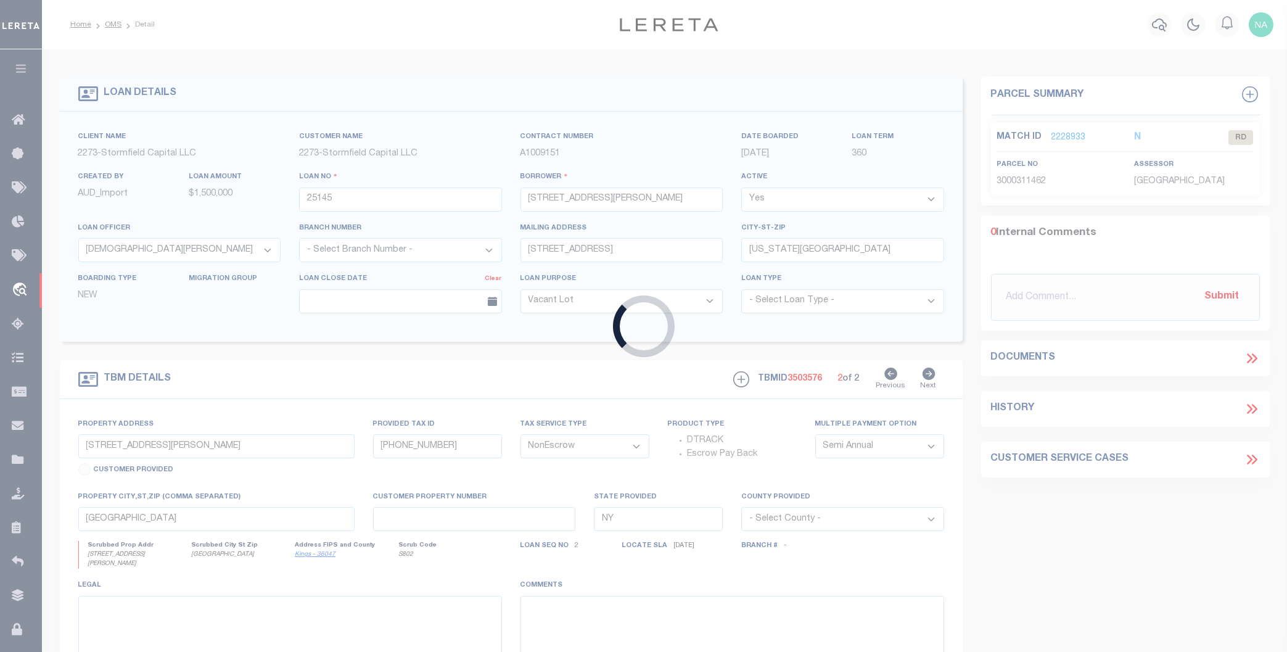
select select "10"
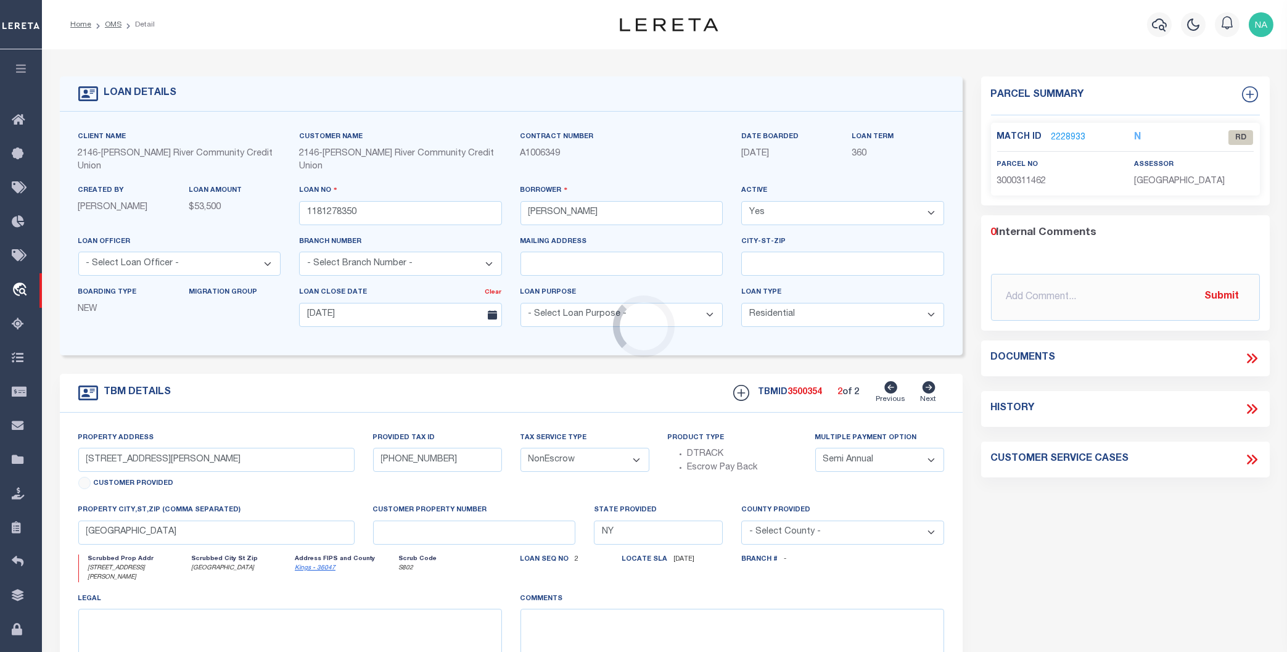
type input "[GEOGRAPHIC_DATA]"
type input "20.-1-81"
type input "Adirondack NY 12808"
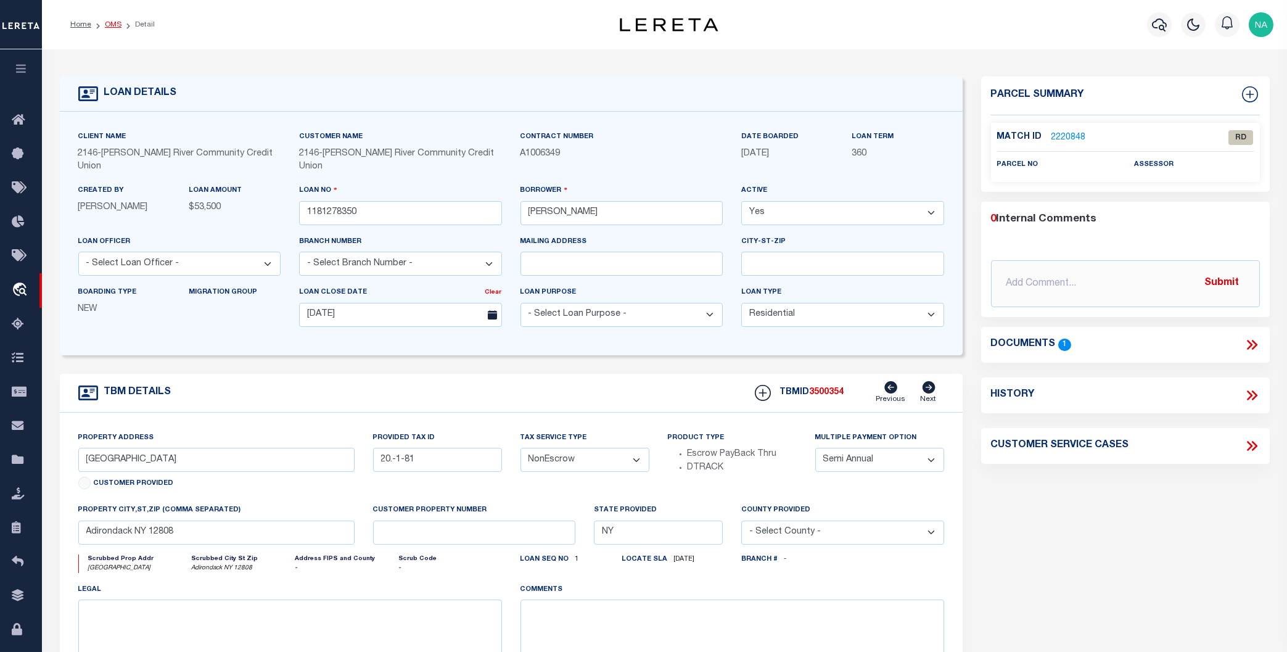
click at [114, 22] on link "OMS" at bounding box center [113, 24] width 17 height 7
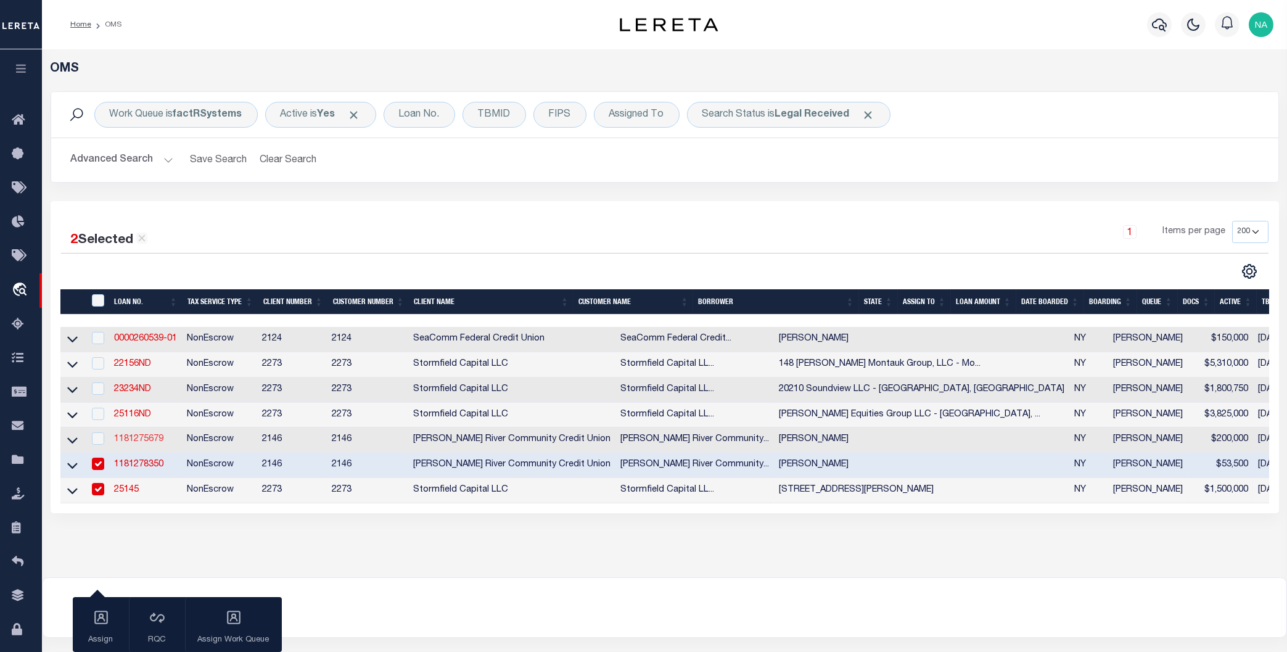
click at [133, 442] on link "1181275679" at bounding box center [138, 439] width 49 height 9
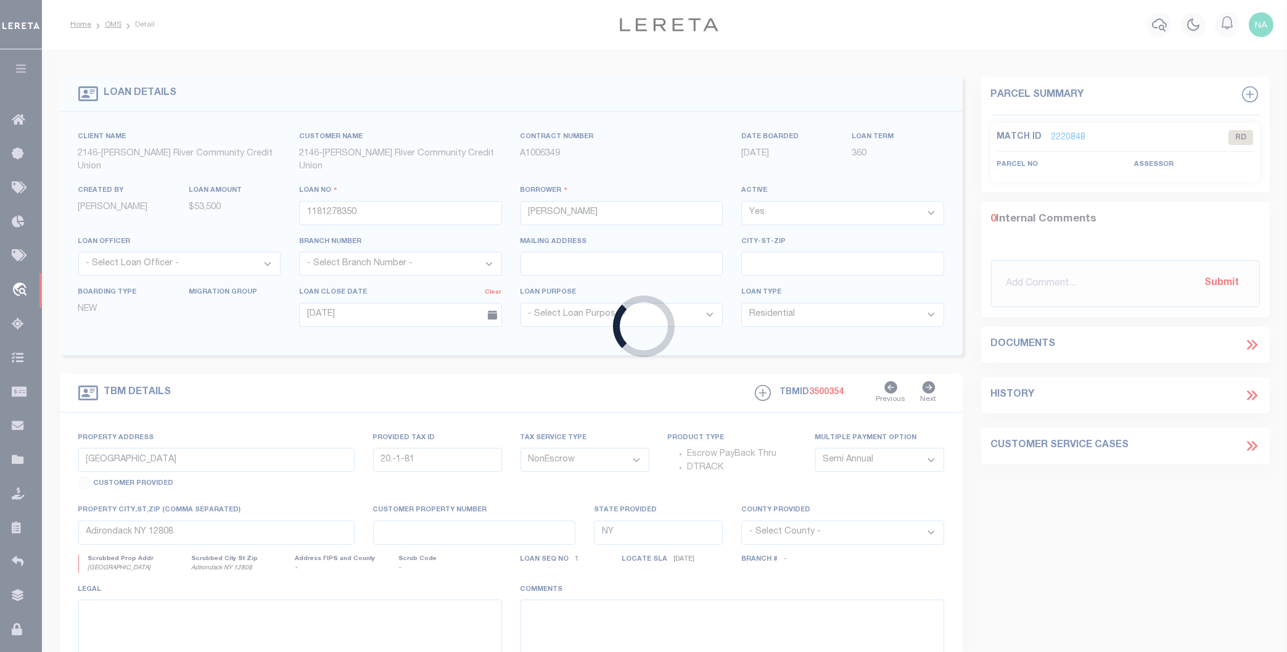
type input "1181275679"
type input "[PERSON_NAME]"
type input "[DATE]"
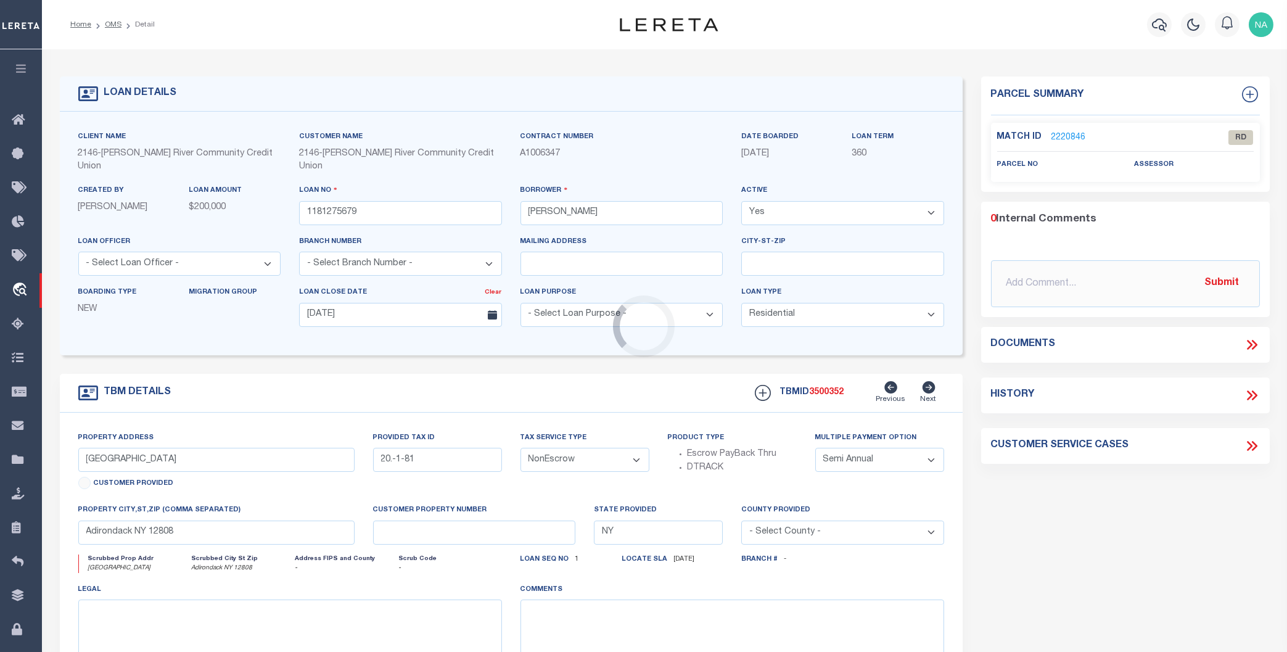
type input "[STREET_ADDRESS]"
type input "34-1-8"
type input "[PERSON_NAME] NY 12835-3918"
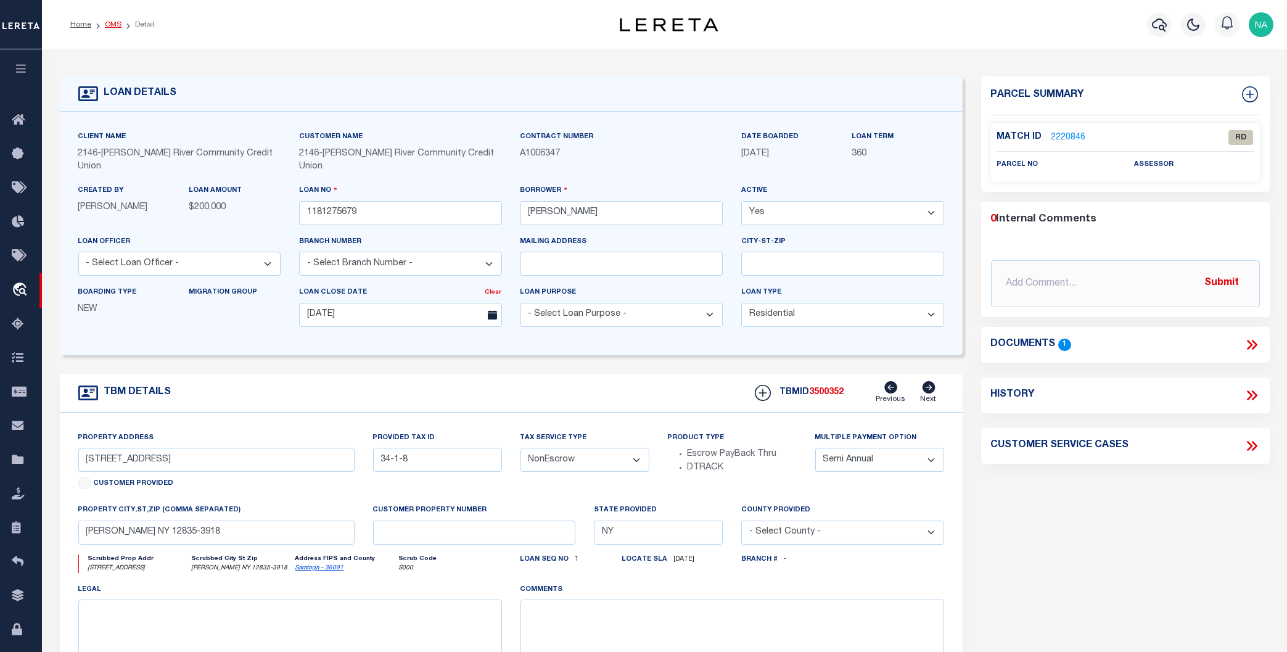
click at [118, 24] on link "OMS" at bounding box center [113, 24] width 17 height 7
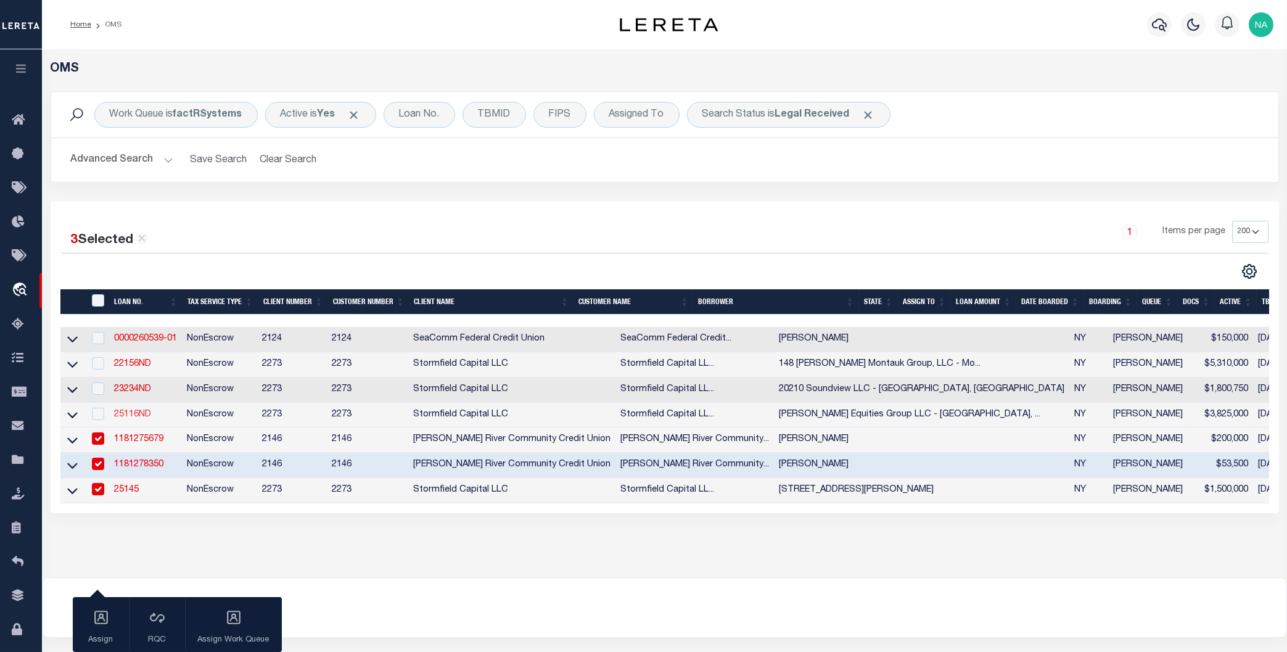
click at [137, 419] on link "25116ND" at bounding box center [132, 414] width 37 height 9
checkbox input "true"
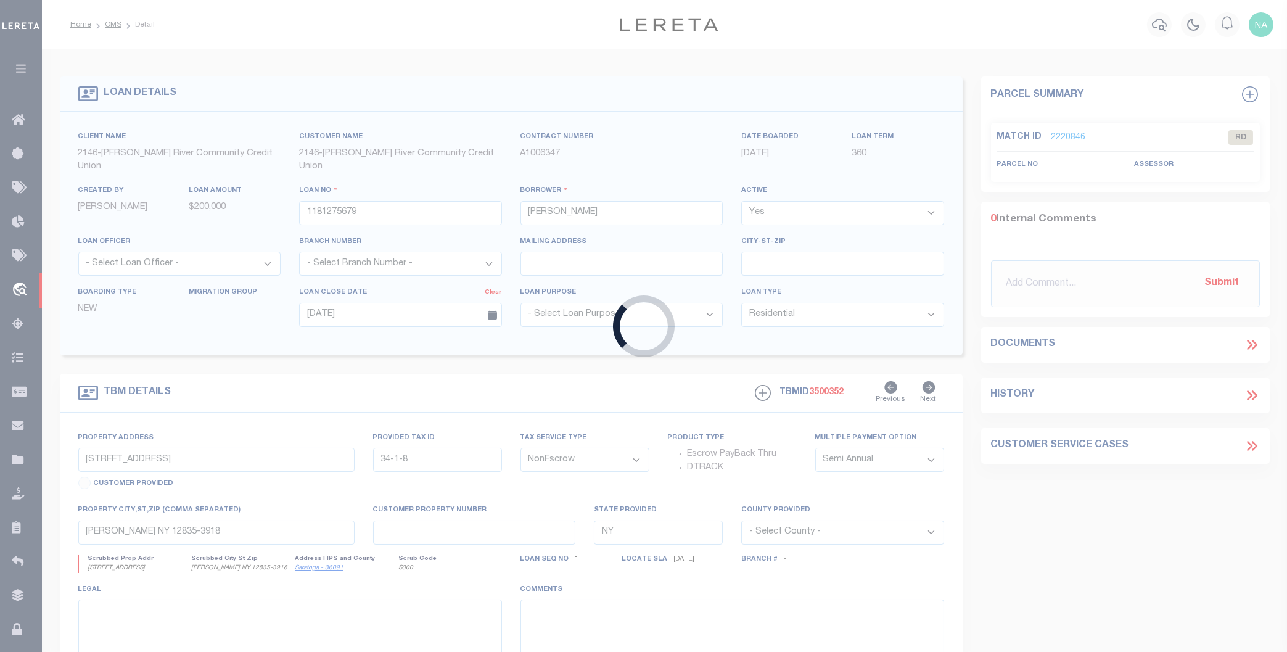
type input "25116ND"
type input "[PERSON_NAME] Equities Group LLC - [GEOGRAPHIC_DATA], [GEOGRAPHIC_DATA]"
select select
type input "[STREET_ADDRESS]"
type input "Melville NY 11747"
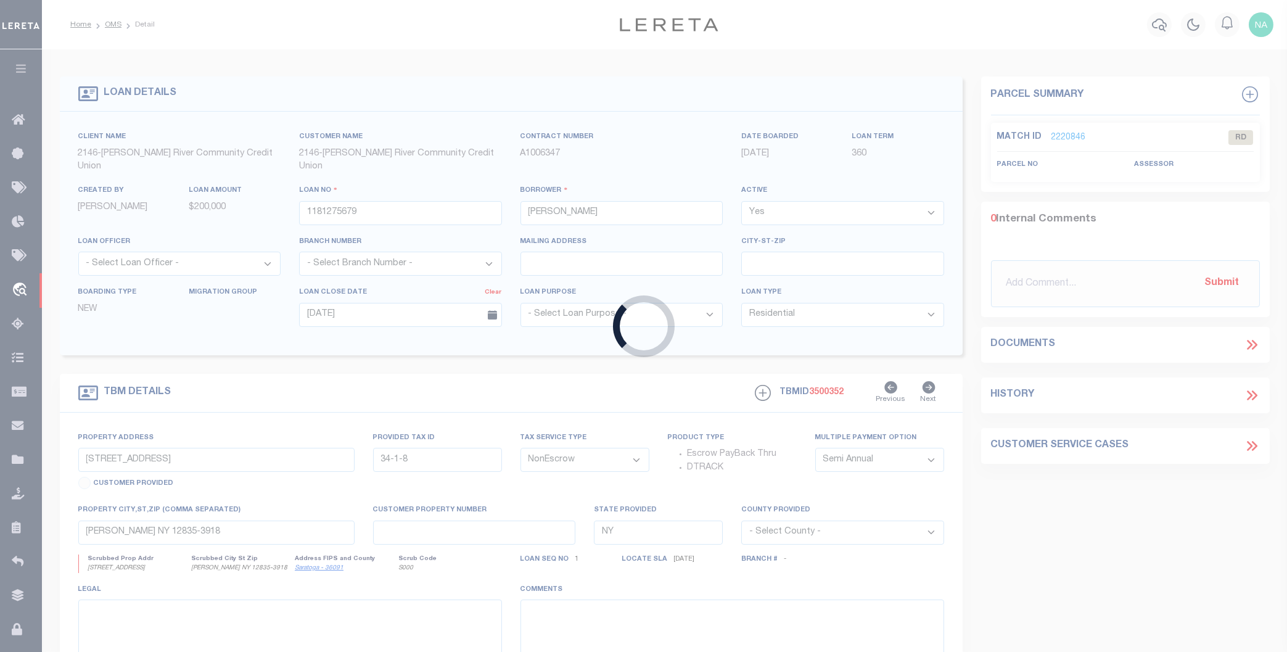
select select "400"
select select
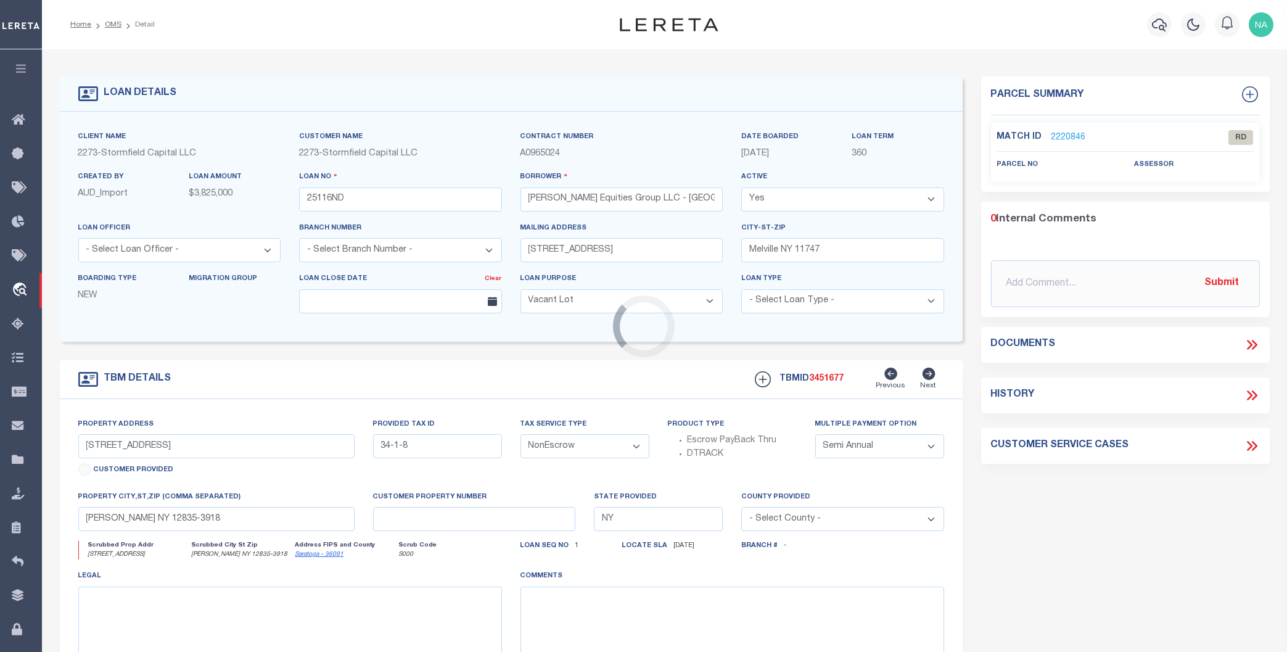
type input "[STREET_ADDRESS]"
type input "982-12-45.1"
type input "[GEOGRAPHIC_DATA]"
select select
select select "84864"
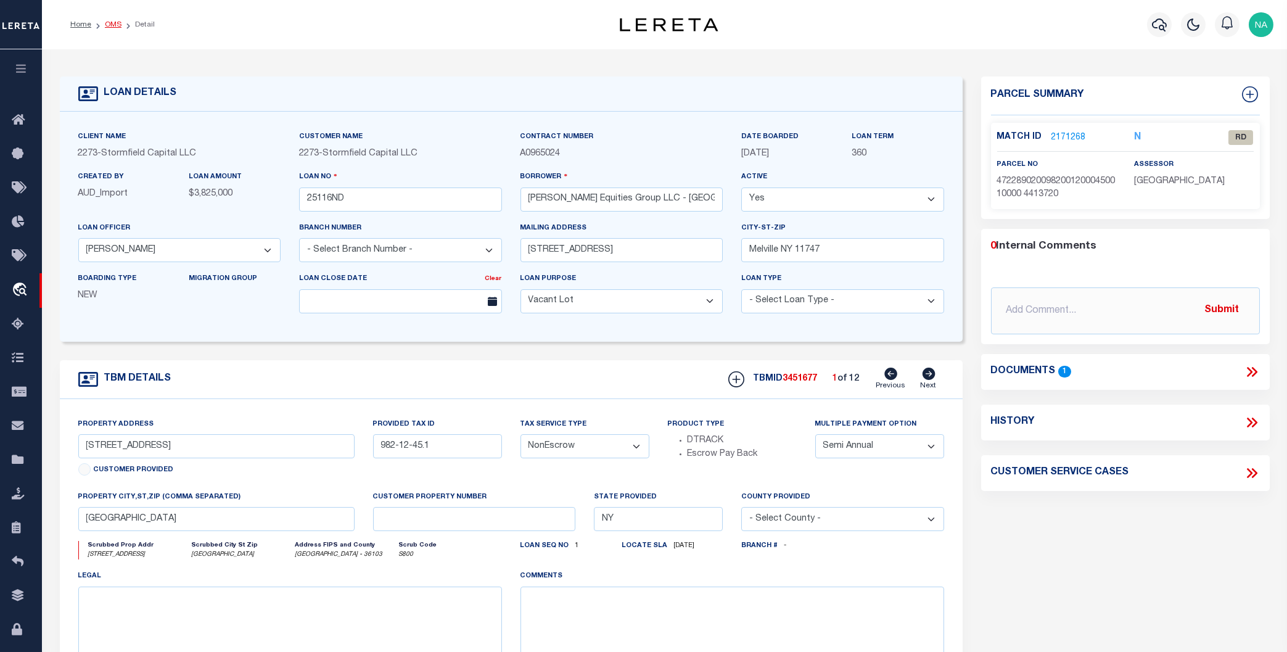
click at [110, 23] on link "OMS" at bounding box center [113, 24] width 17 height 7
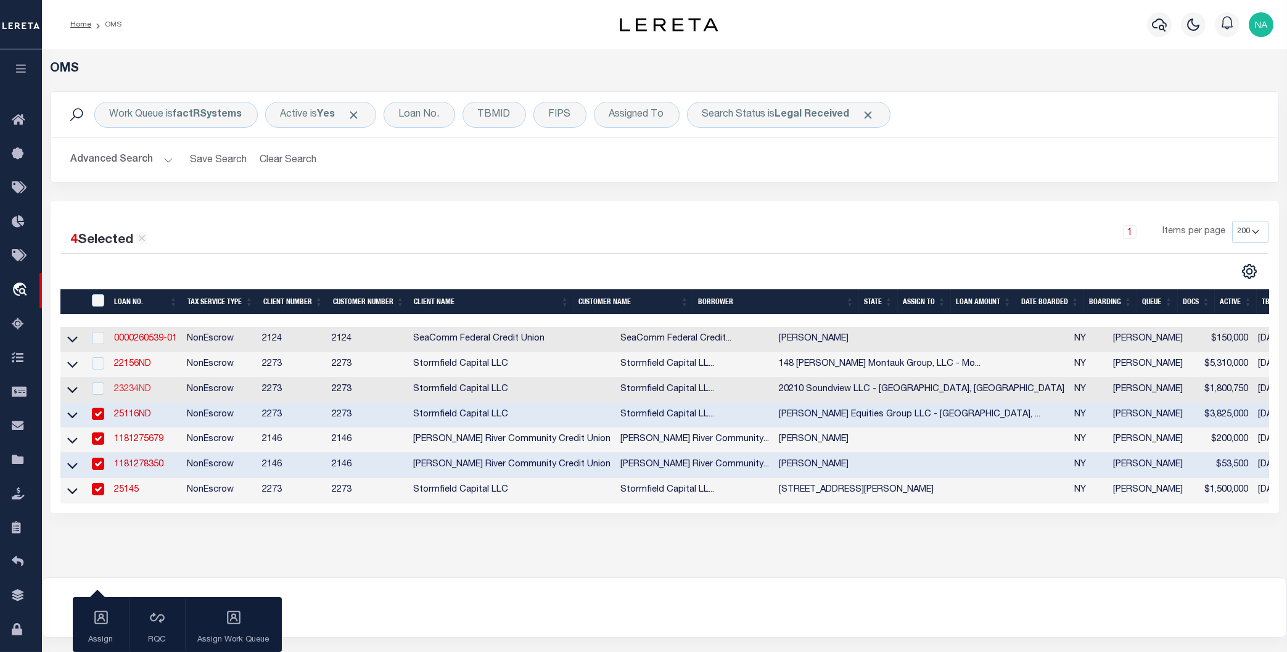
click at [123, 393] on link "23234ND" at bounding box center [132, 389] width 37 height 9
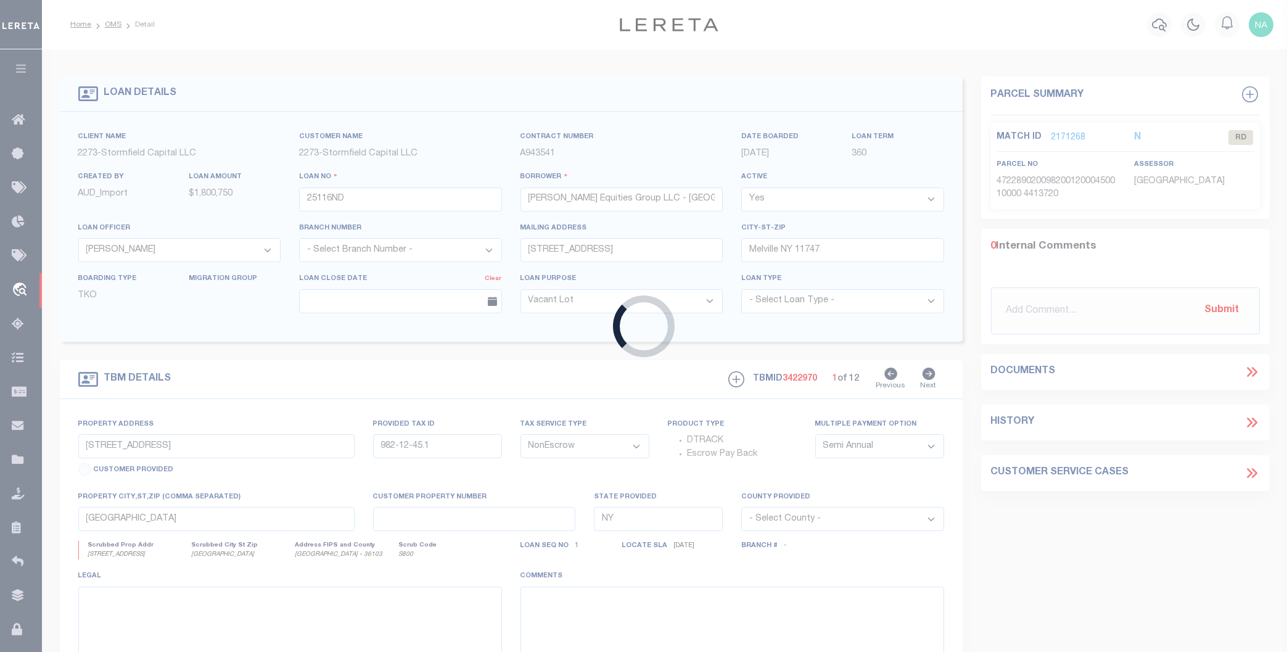
type input "23234ND"
type input "20210 Soundview LLC - [GEOGRAPHIC_DATA], [GEOGRAPHIC_DATA]"
select select "84866"
type input "[STREET_ADDRESS]"
select select "10"
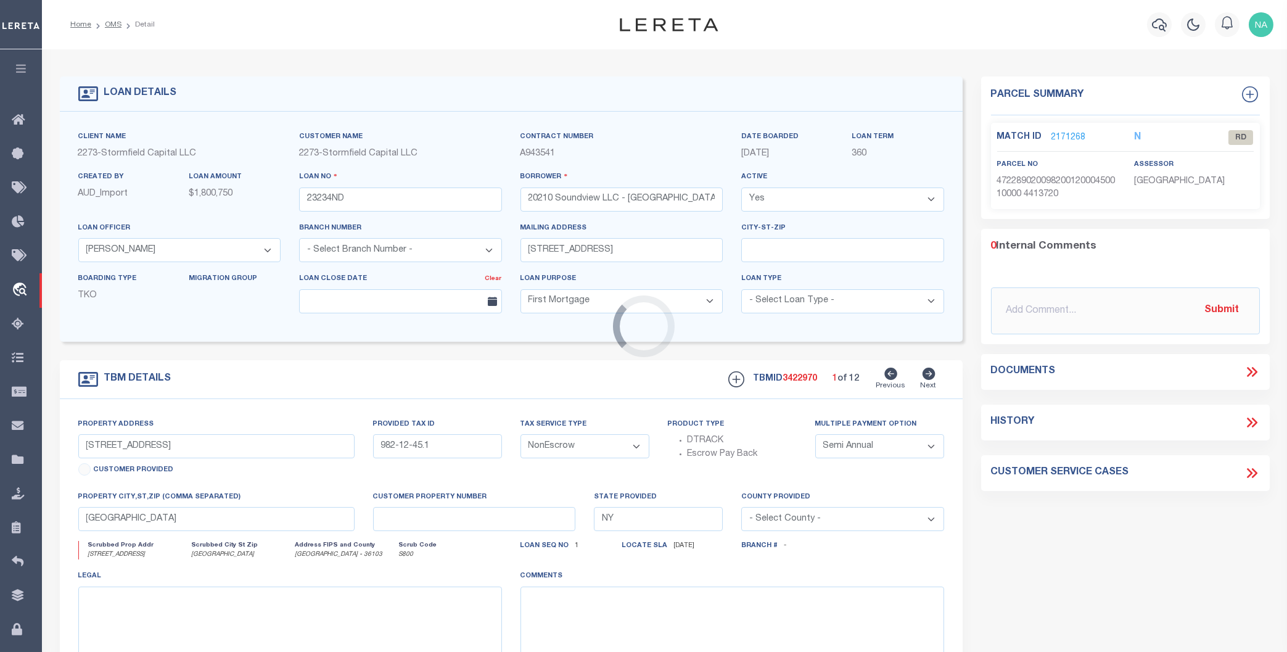
type input "[STREET_ADDRESS]"
type input "1000051000300013000"
type input "Southold NY 11971"
select select
select select "84866"
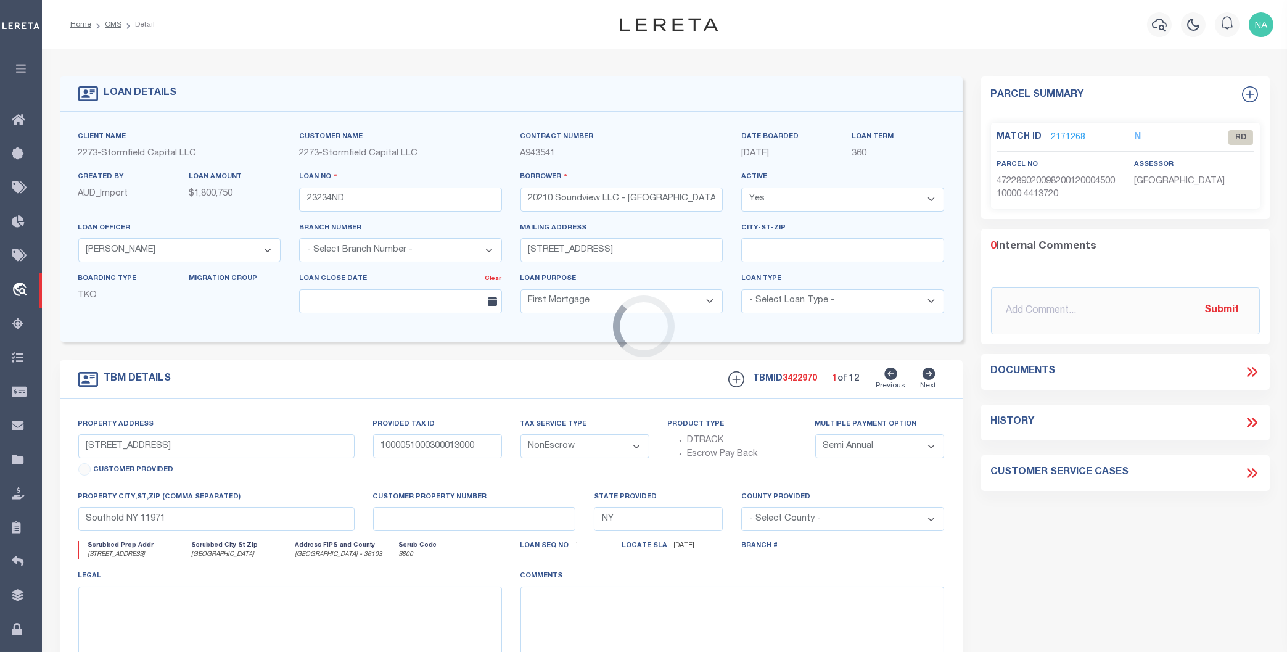
select select
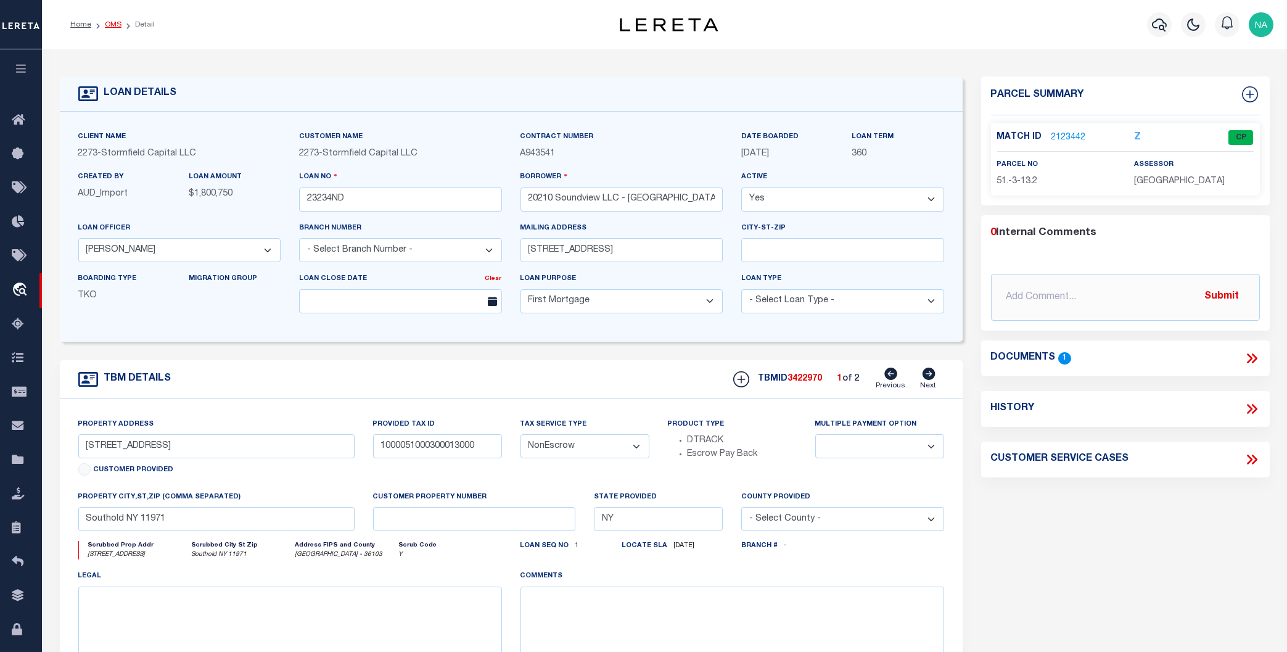
click at [113, 24] on link "OMS" at bounding box center [113, 24] width 17 height 7
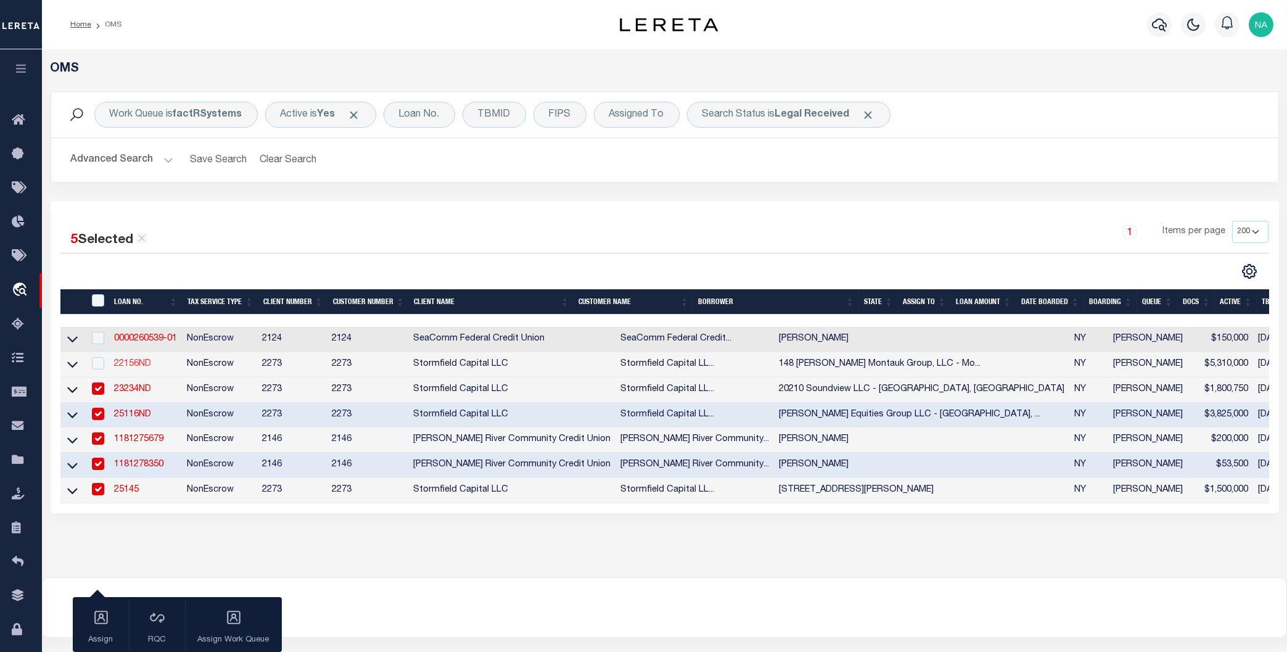
click at [133, 366] on link "22156ND" at bounding box center [132, 364] width 37 height 9
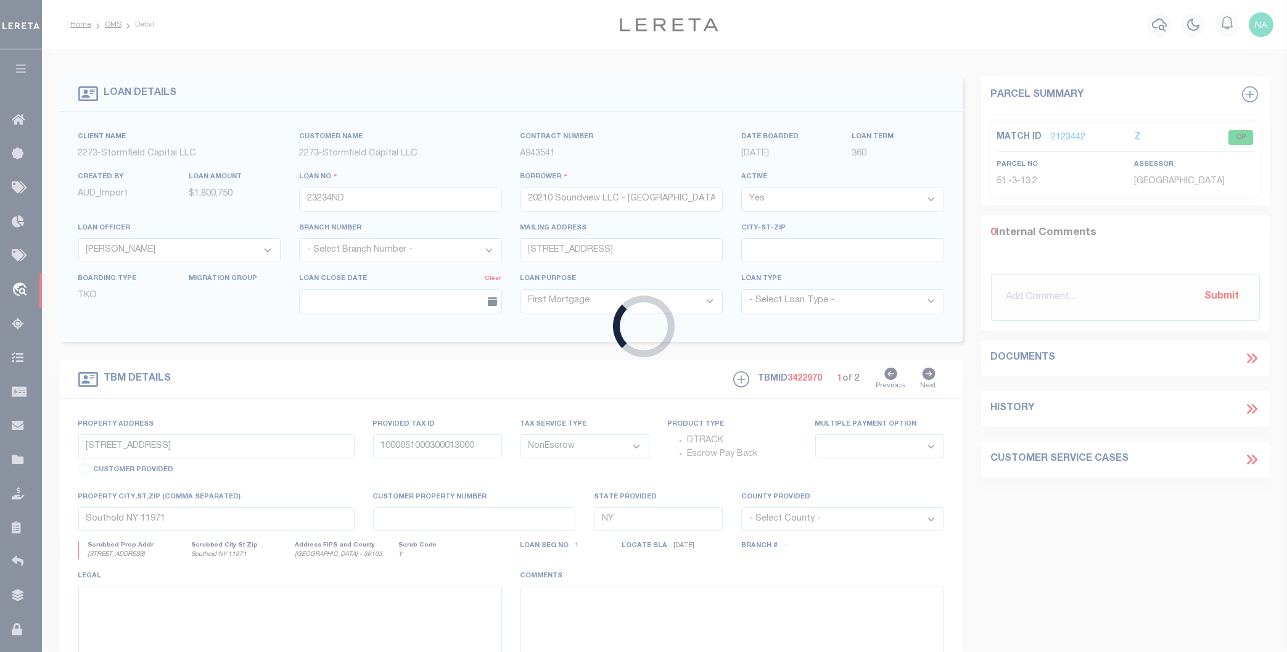
type input "22156ND"
type input "148 [PERSON_NAME] Montauk Group, LLC - [GEOGRAPHIC_DATA], [GEOGRAPHIC_DATA]"
select select "84862"
type input "[GEOGRAPHIC_DATA] 31st Floor"
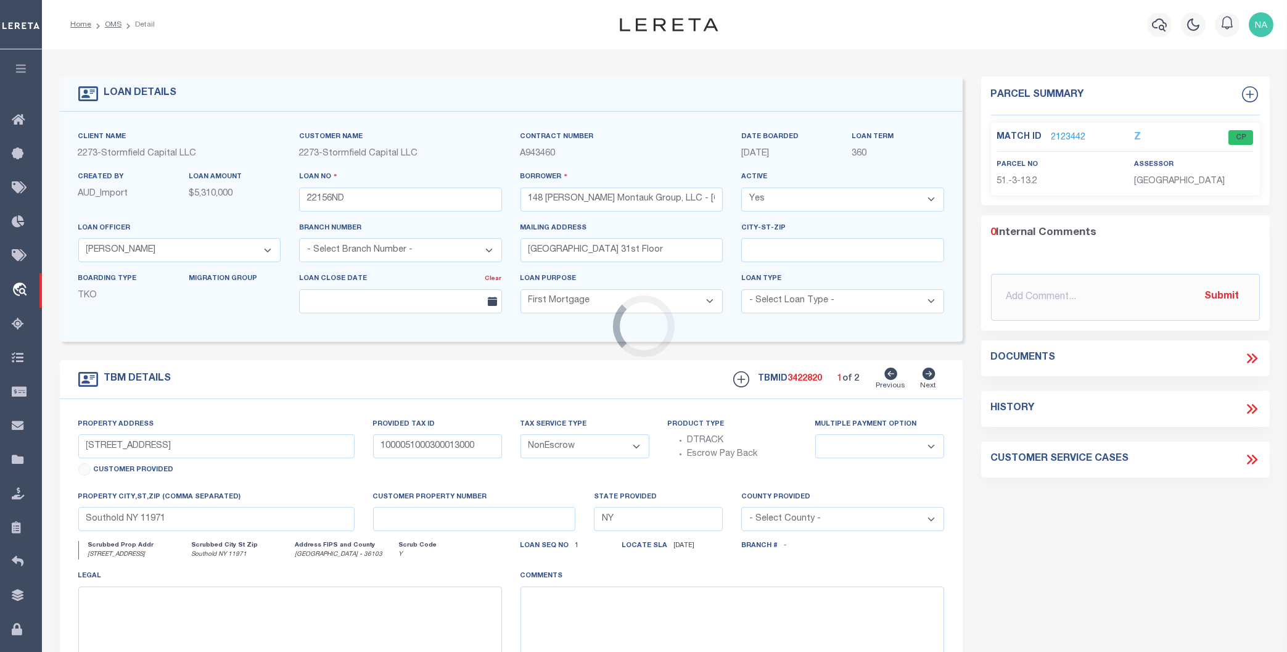
type input "[STREET_ADDRESS][PERSON_NAME]"
type input "39098"
type input "Montauk NY 11954"
select select
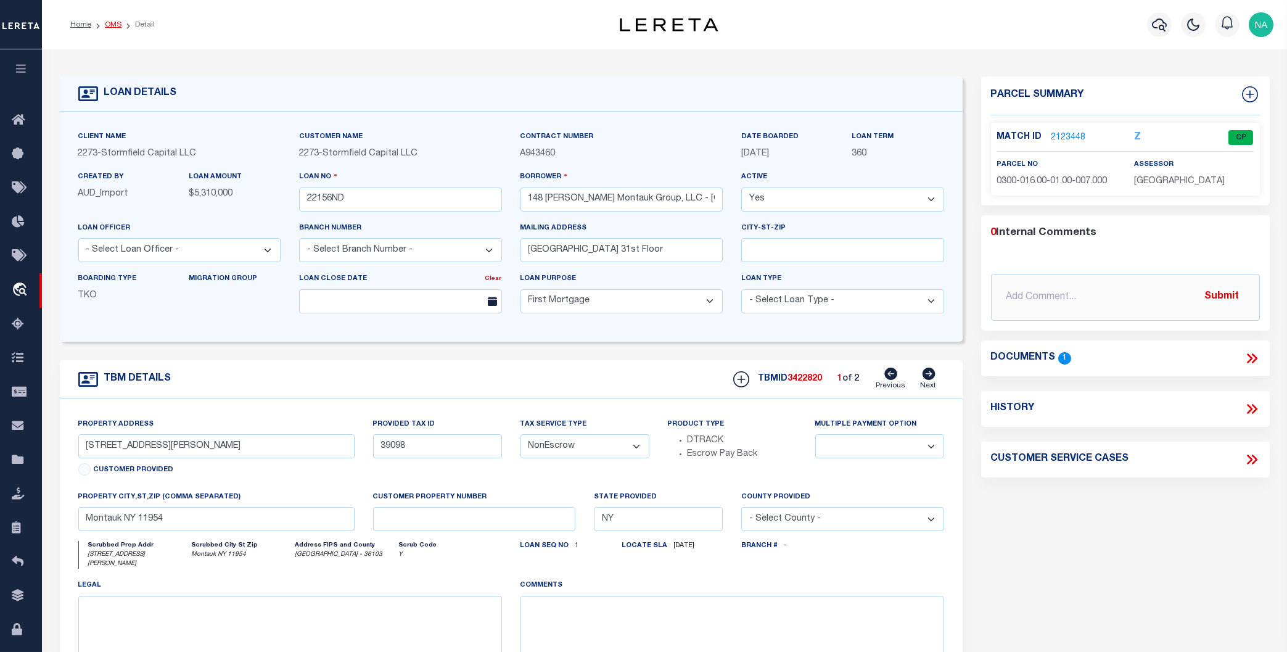
click at [110, 25] on link "OMS" at bounding box center [113, 24] width 17 height 7
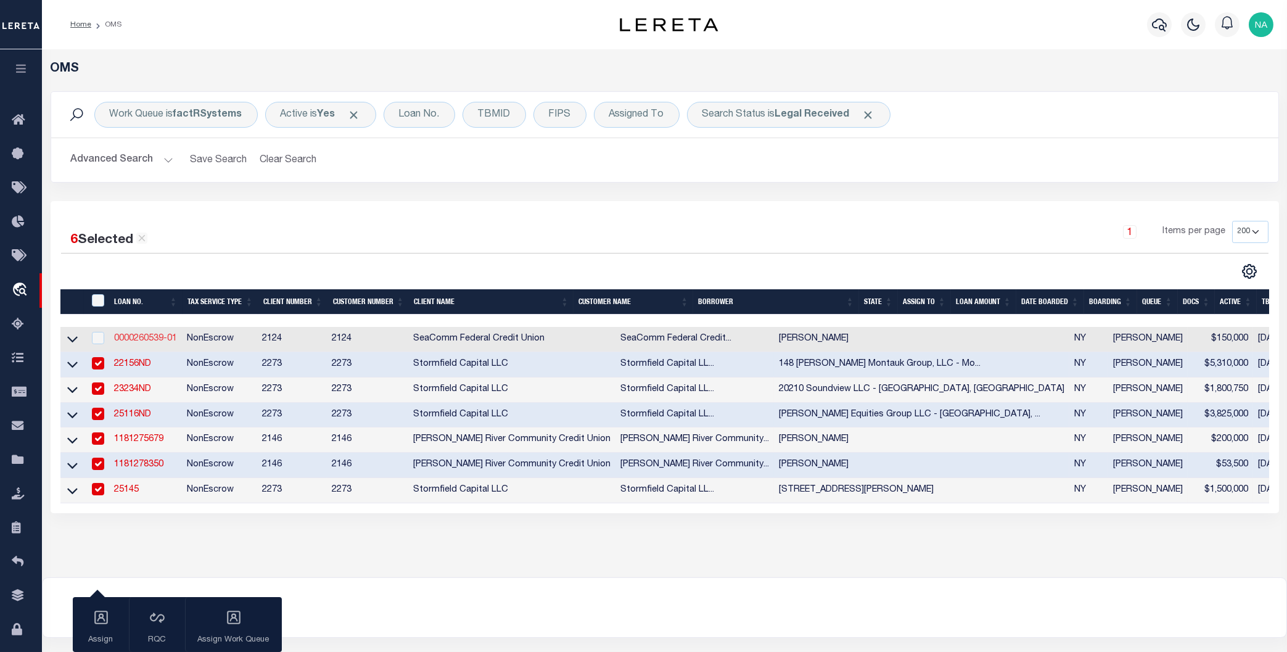
click at [142, 339] on link "0000260539-01" at bounding box center [145, 338] width 63 height 9
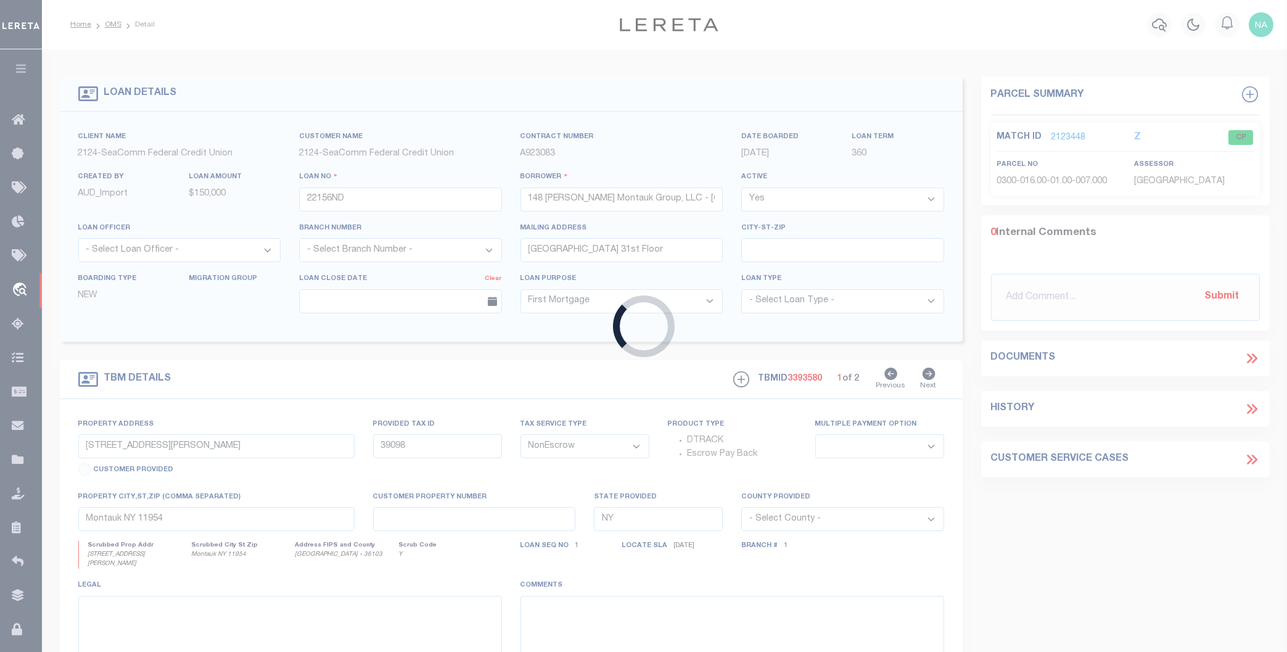
type input "0000260539-01"
type input "[PERSON_NAME]"
select select
type input "218 COUNTY ROUTE 37"
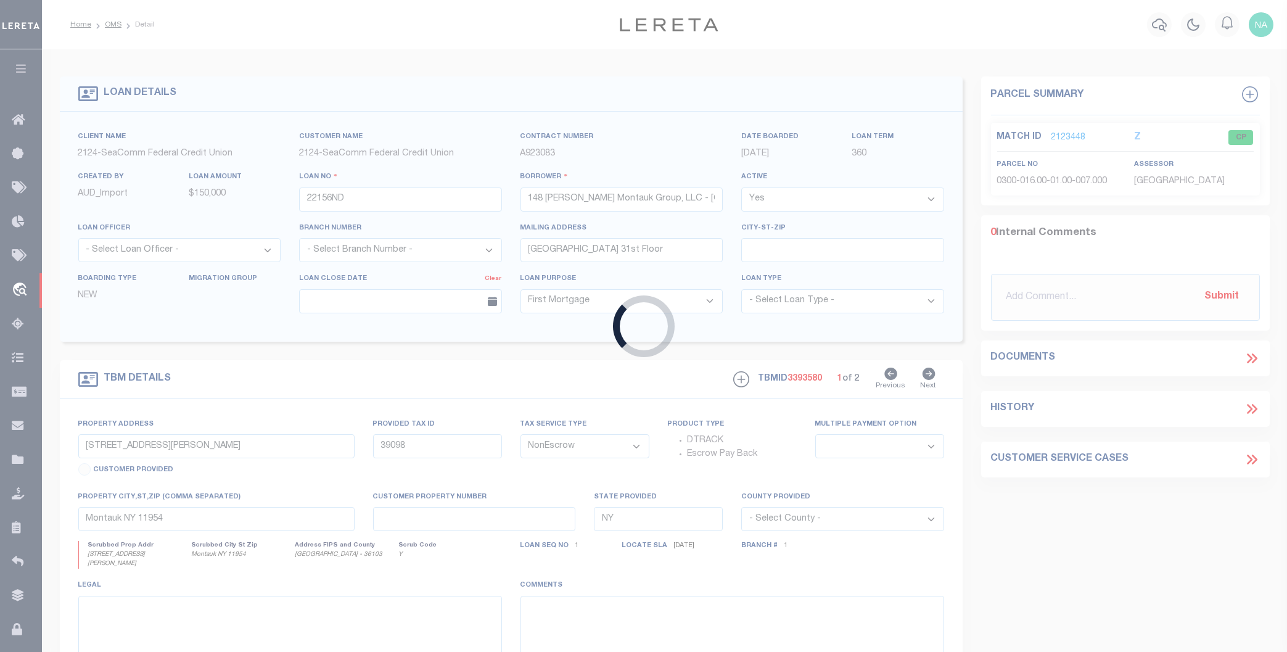
type input "MASSENA,[GEOGRAPHIC_DATA],13662-3361"
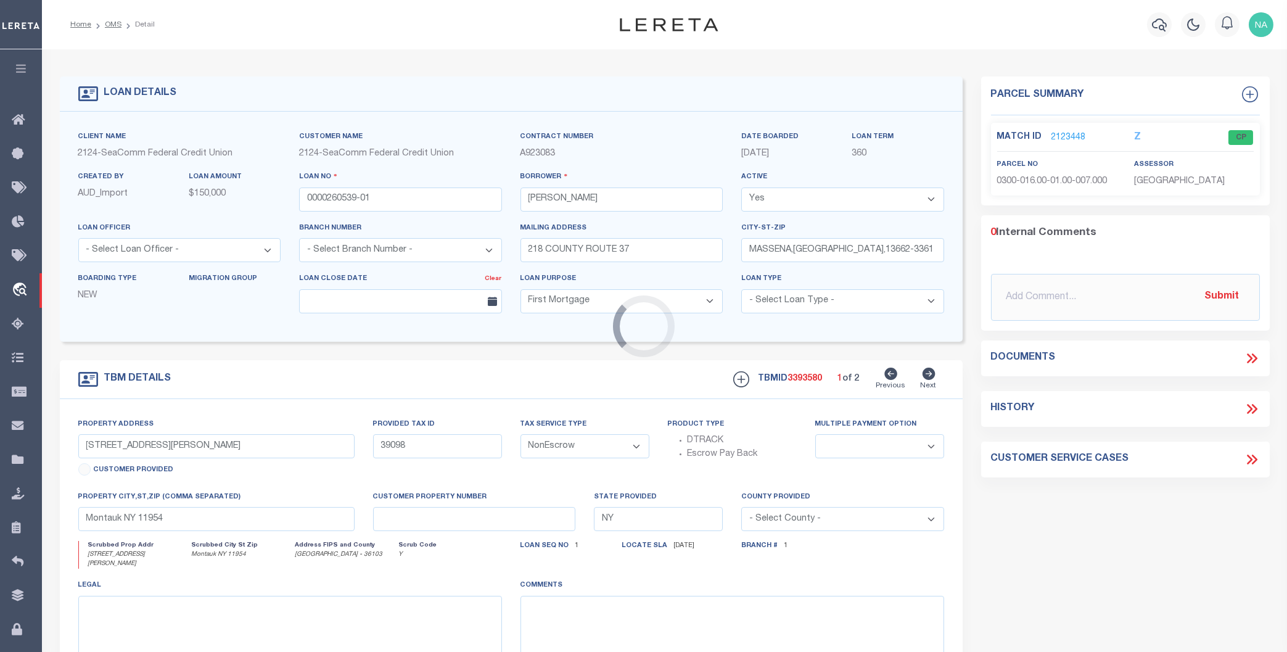
type input "218 County Route 37 + land"
type input "10.003-3-63.1 and 10.077-1-12"
type input "Massena,[GEOGRAPHIC_DATA],13662-3361"
select select "4706"
select select "2358"
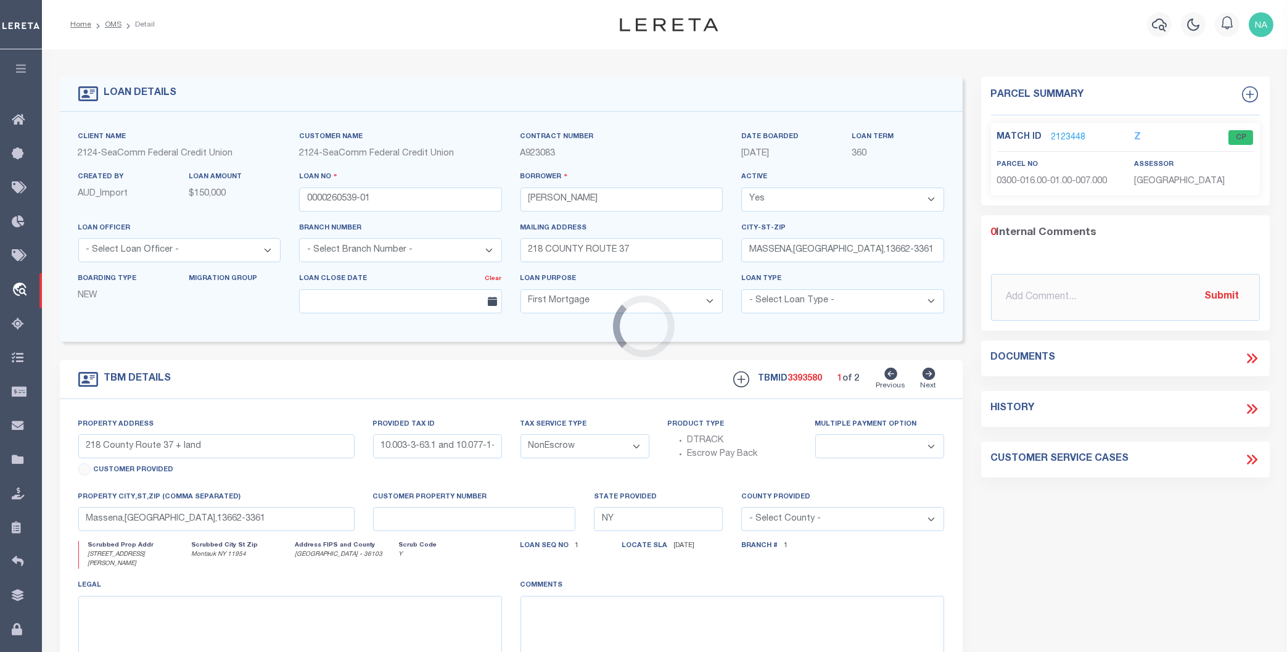
select select
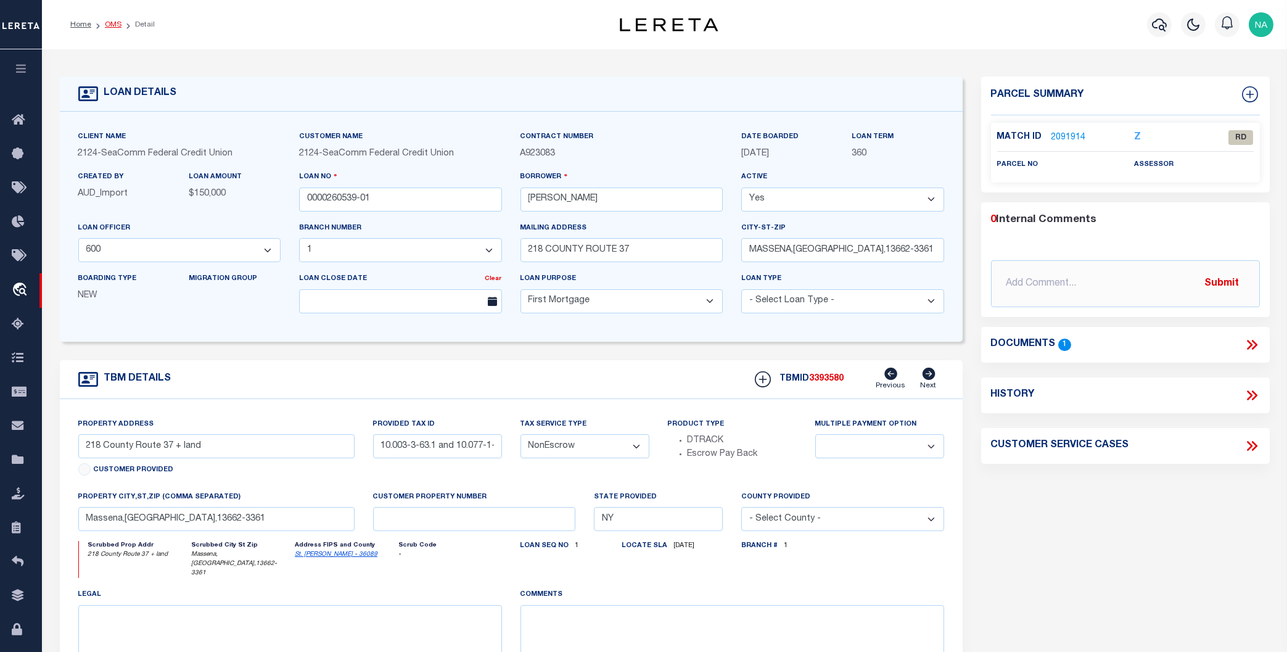
click at [118, 25] on link "OMS" at bounding box center [113, 24] width 17 height 7
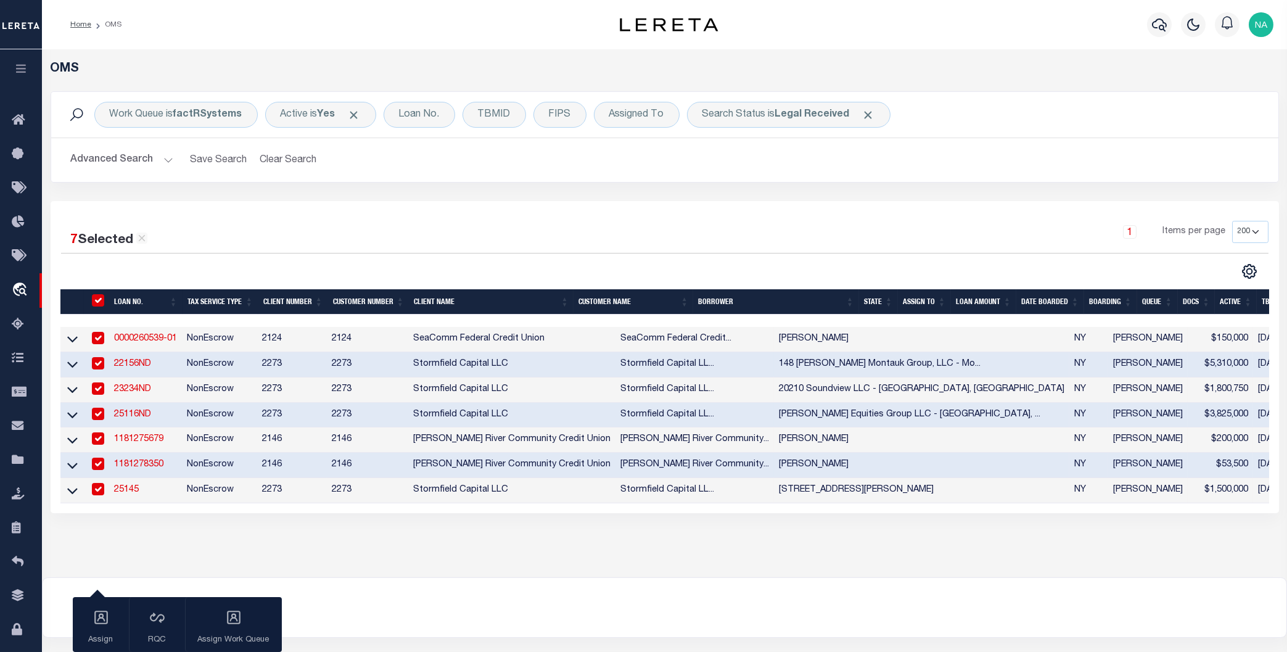
click at [146, 156] on button "Advanced Search" at bounding box center [122, 160] width 102 height 24
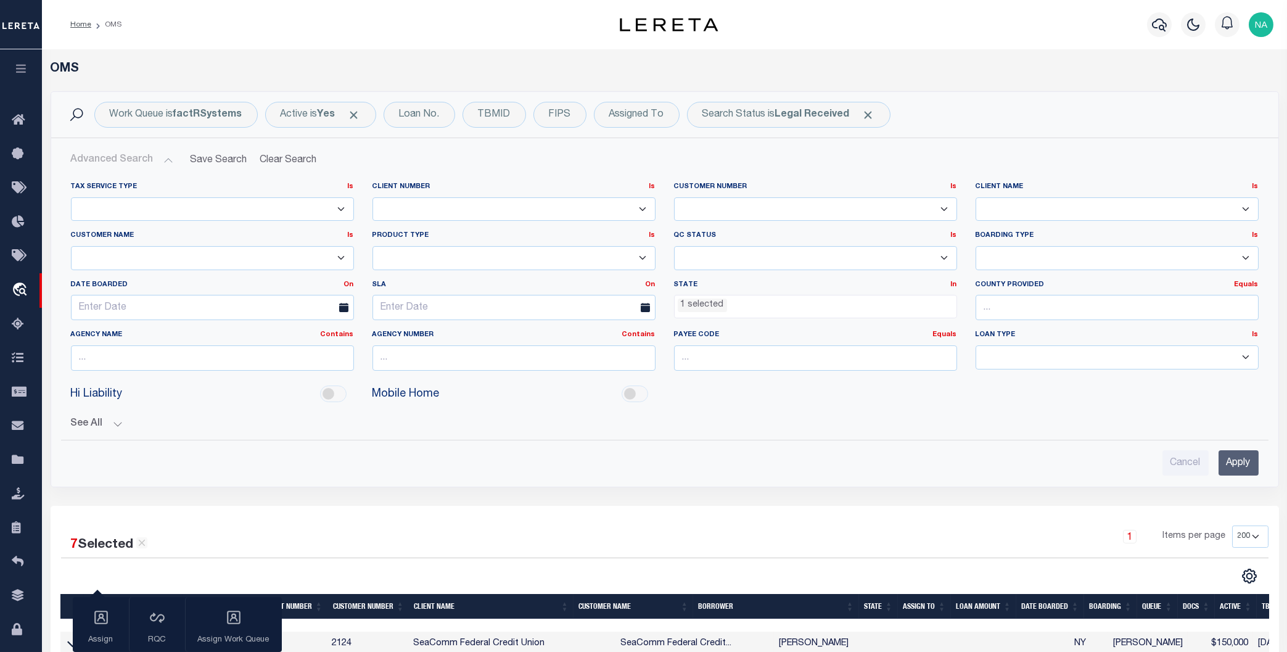
click at [768, 302] on ul "1 selected" at bounding box center [816, 303] width 282 height 17
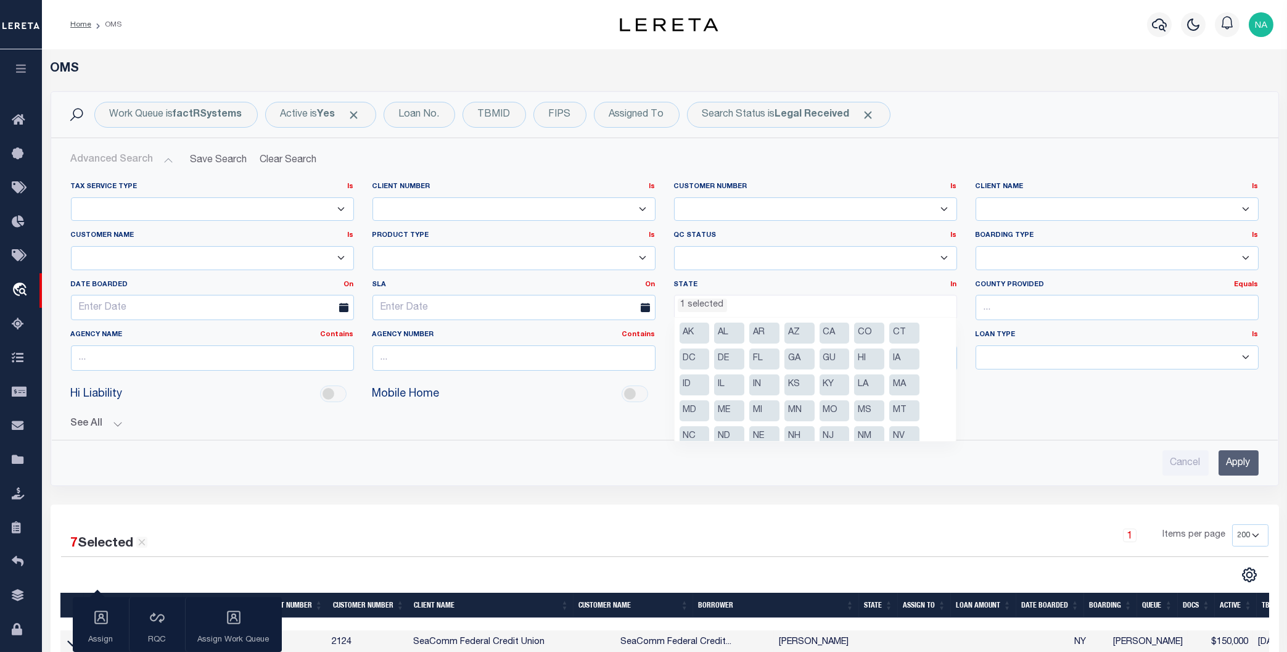
scroll to position [36, 0]
click at [695, 420] on li "NY" at bounding box center [695, 426] width 30 height 21
click at [1230, 464] on input "Apply" at bounding box center [1239, 462] width 40 height 25
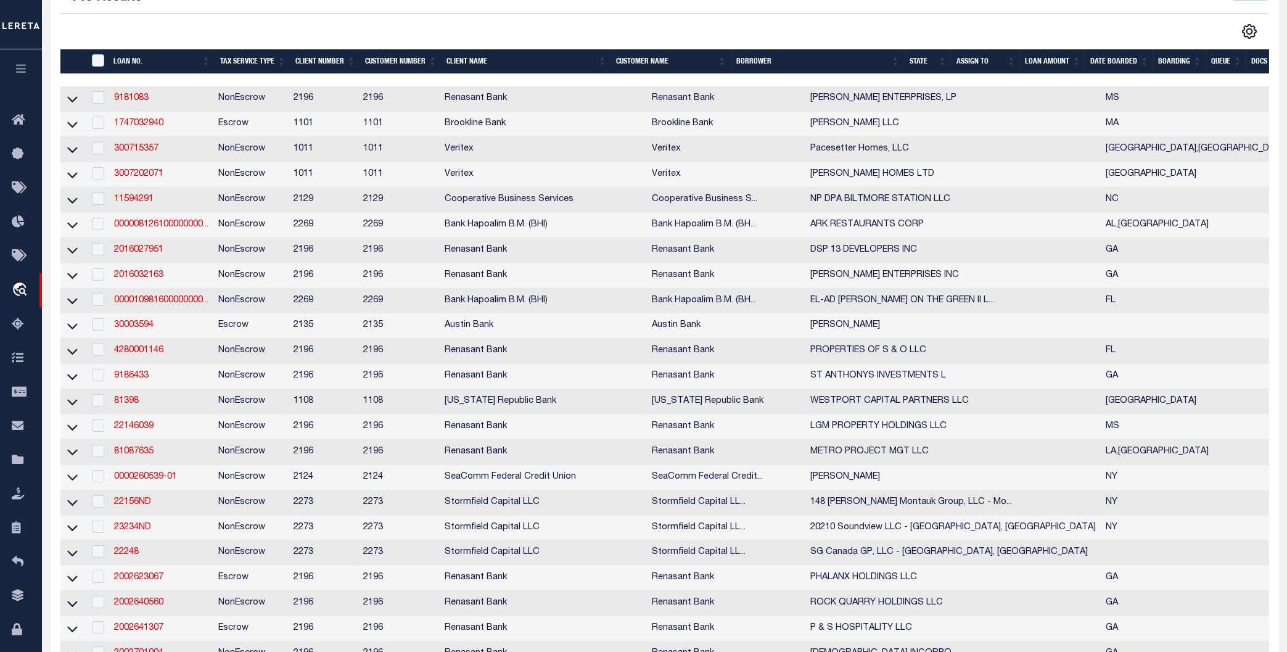
scroll to position [0, 0]
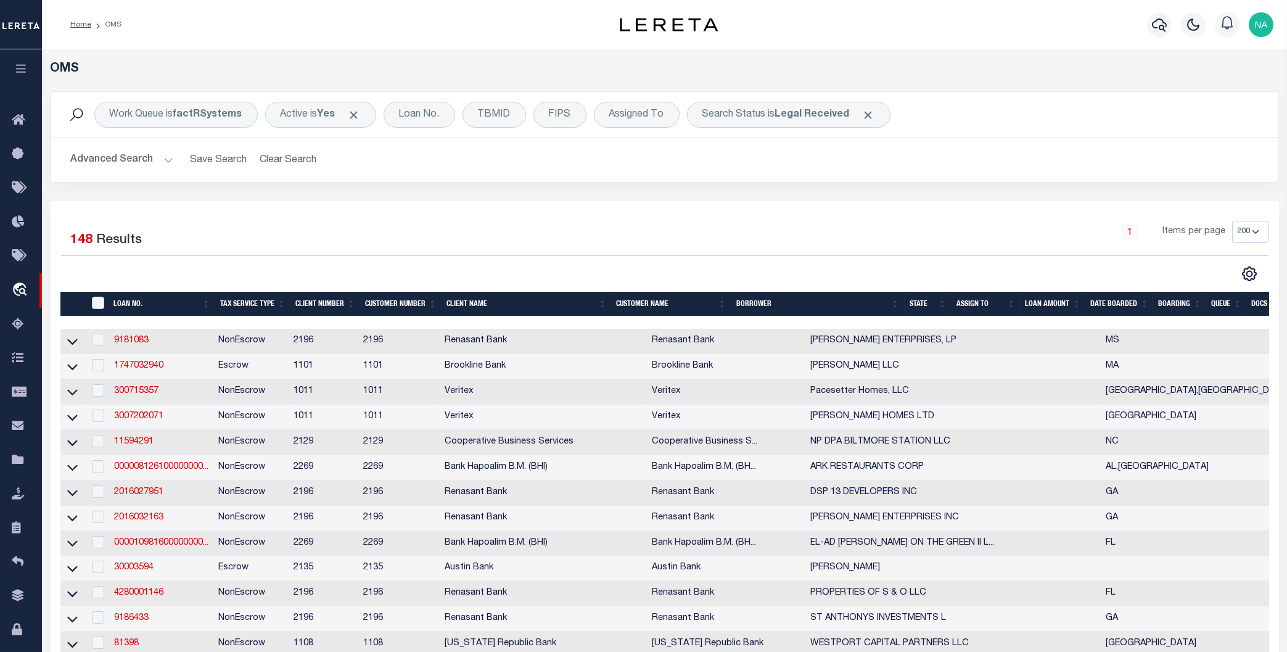
click at [115, 162] on button "Advanced Search" at bounding box center [122, 160] width 102 height 24
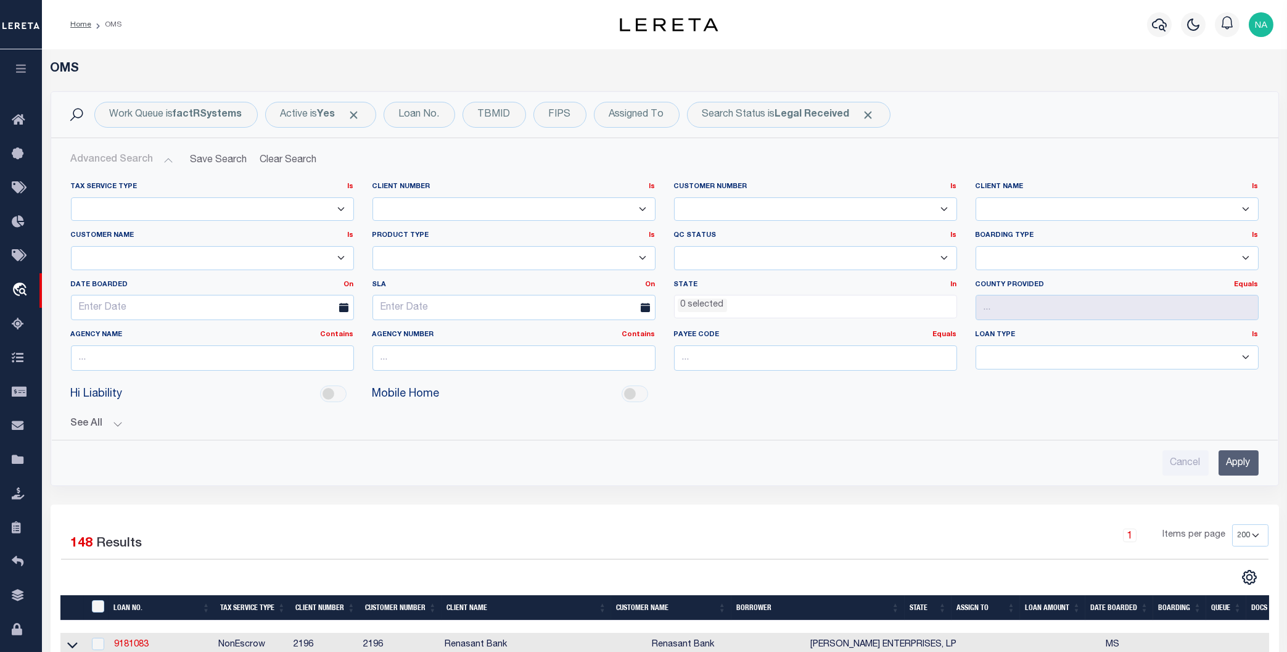
scroll to position [472, 0]
click at [742, 300] on ul "0 selected" at bounding box center [816, 303] width 282 height 17
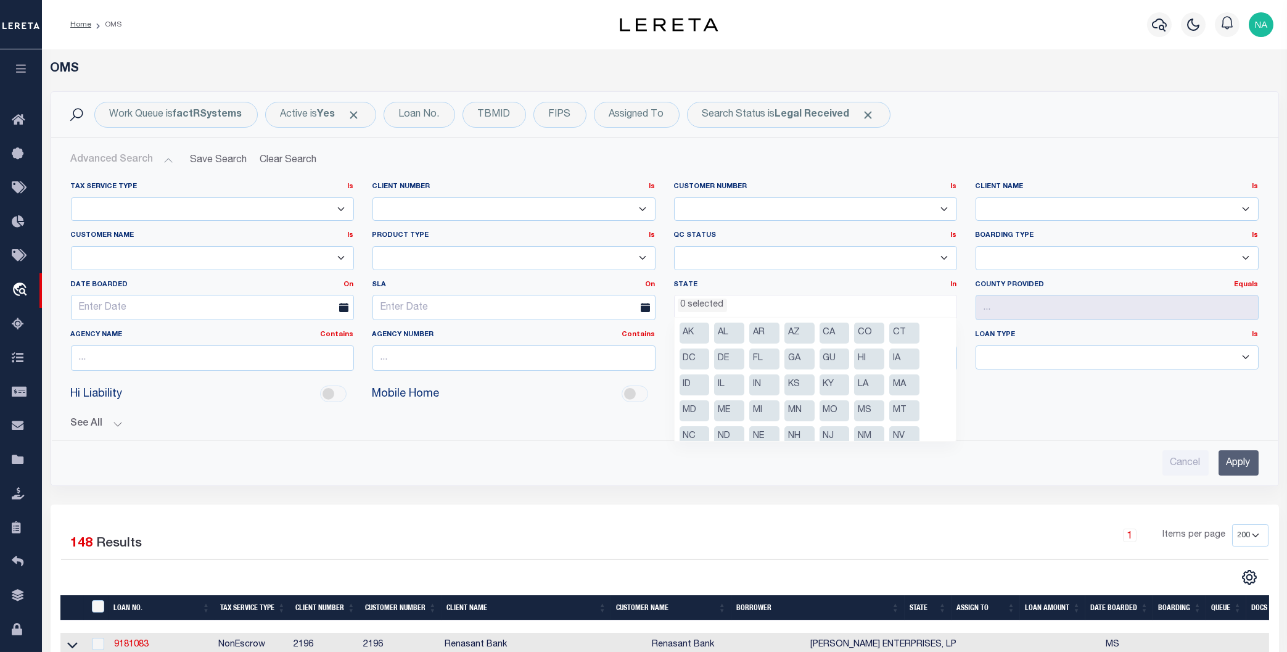
click at [797, 358] on li "GA" at bounding box center [799, 358] width 30 height 21
select select "GA"
click at [1233, 461] on input "Apply" at bounding box center [1239, 462] width 40 height 25
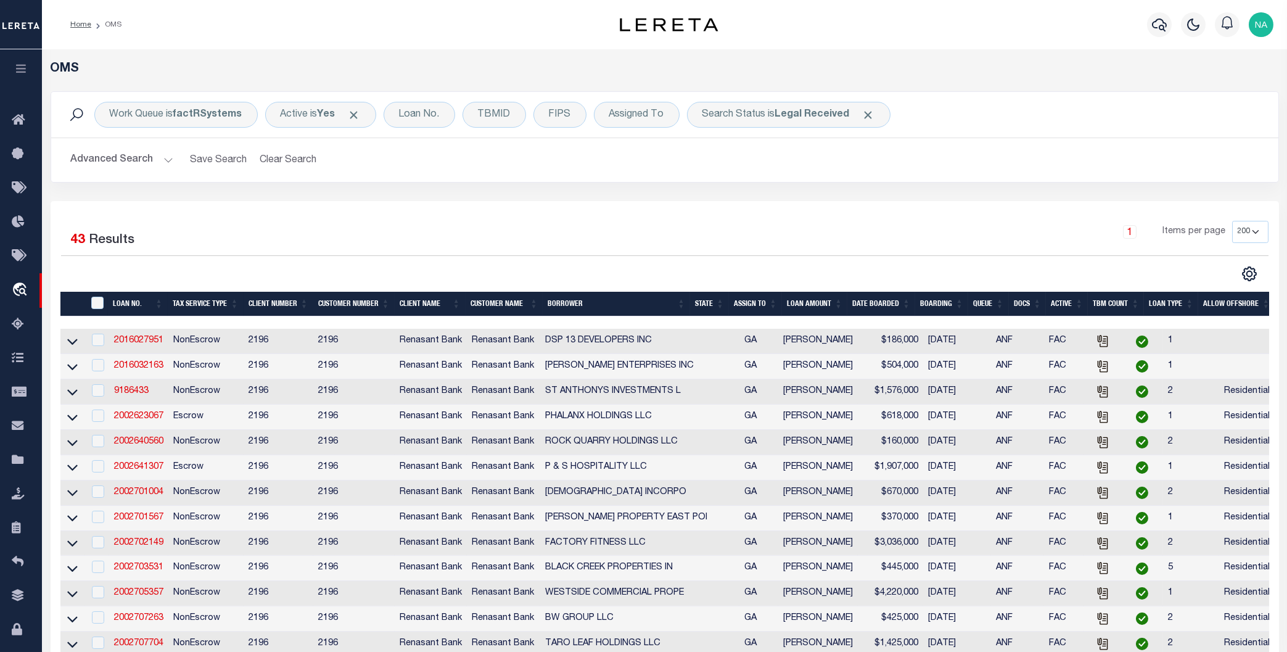
scroll to position [132, 0]
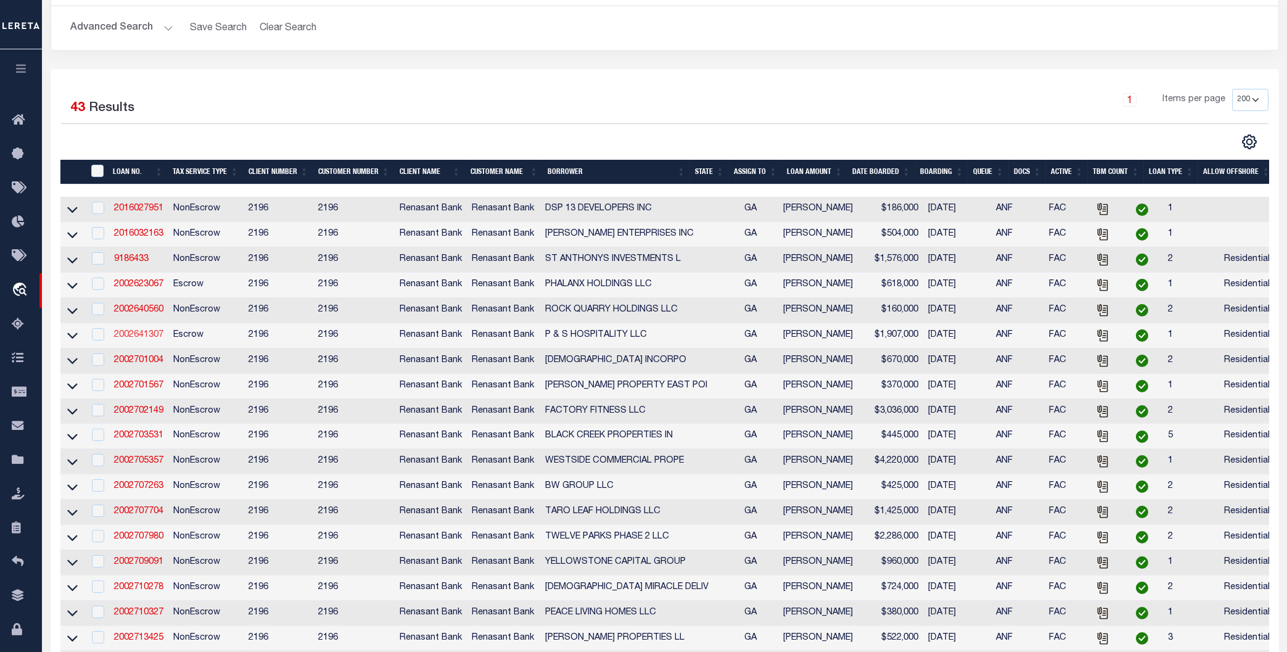
click at [150, 339] on link "2002641307" at bounding box center [138, 335] width 49 height 9
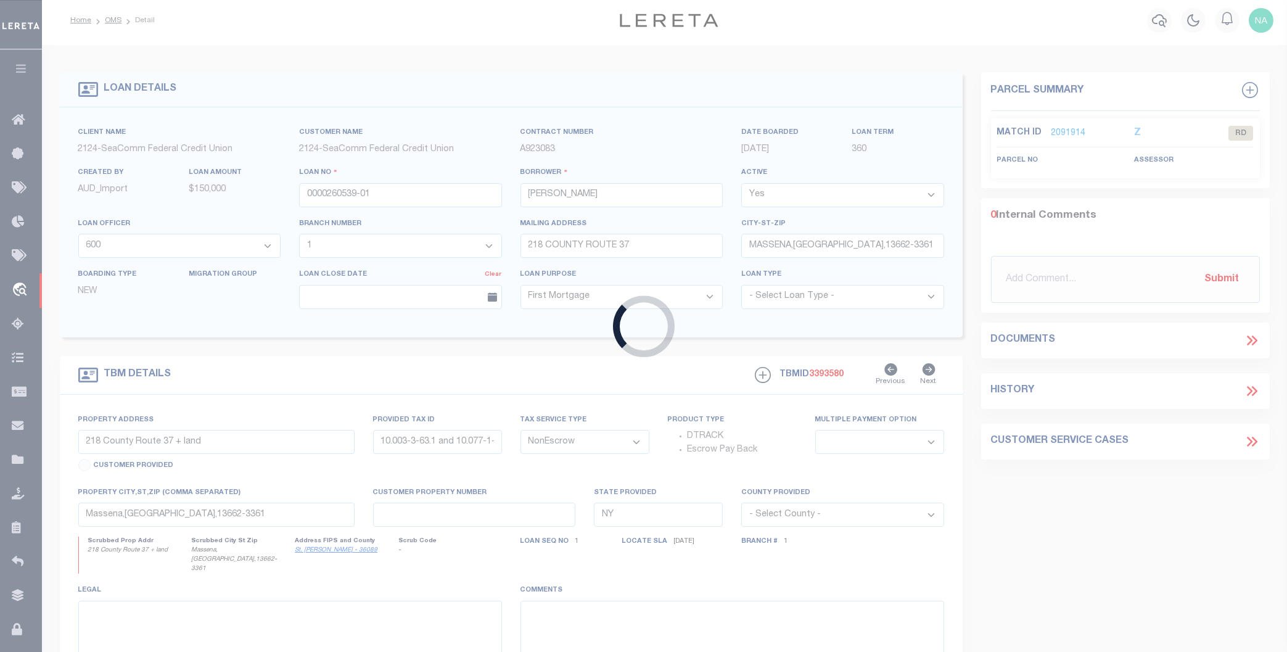
scroll to position [1, 0]
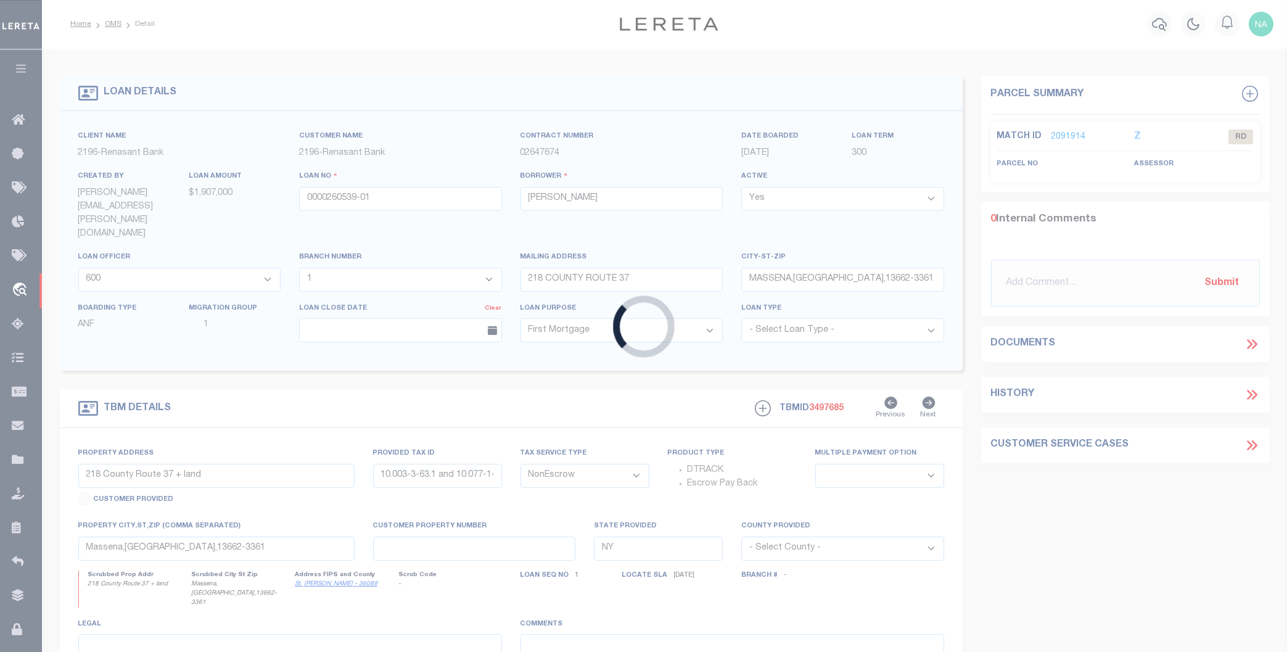
type input "2002641307"
type input "P & S HOSPITALITY LLC"
select select
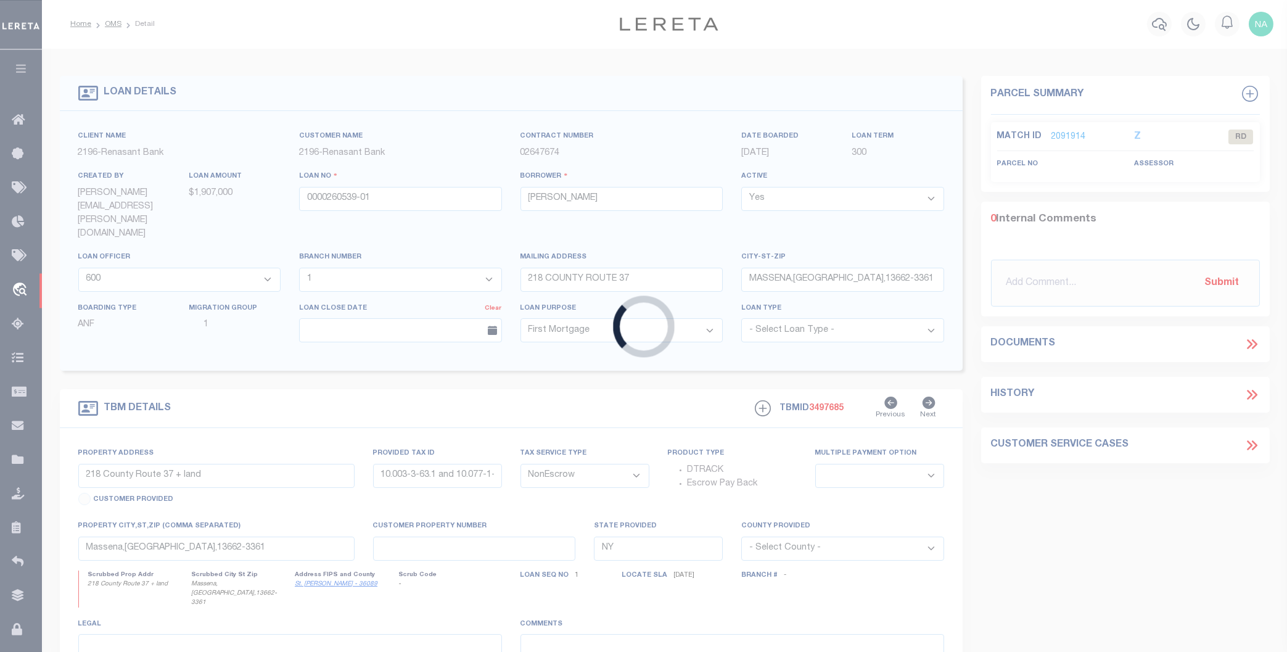
select select "10"
select select
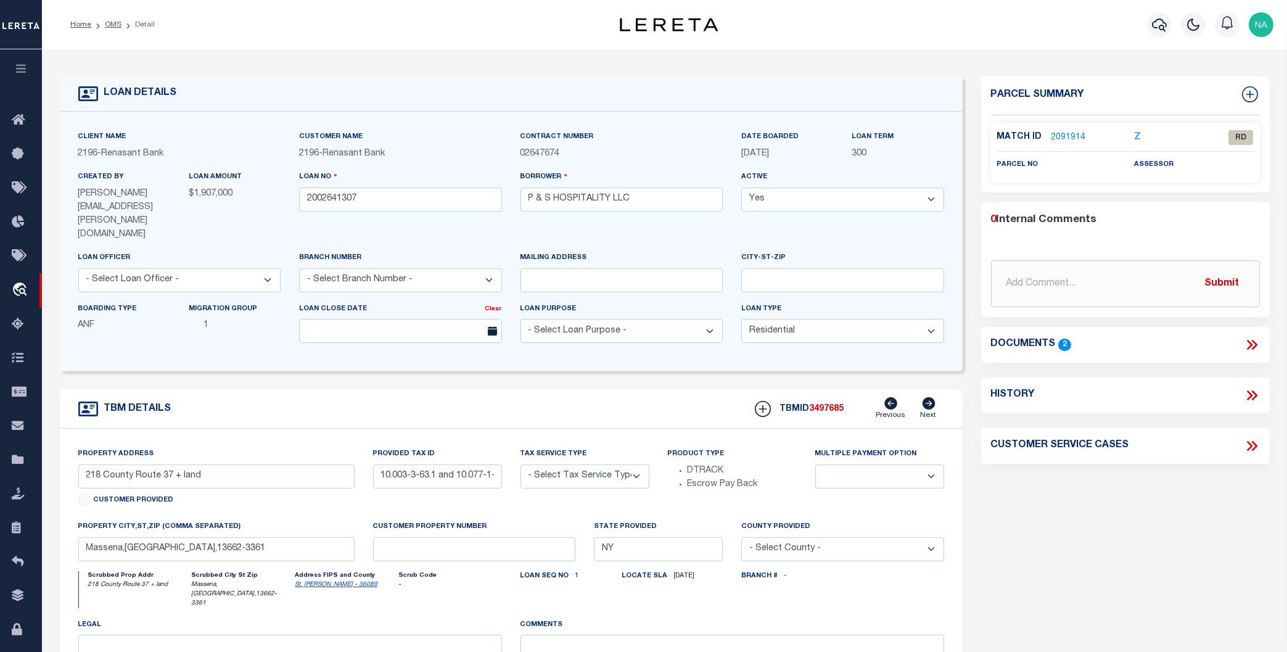
type input "[STREET_ADDRESS]"
radio input "true"
select select "Escrow"
select select
type input "LITHONIA GA 30038"
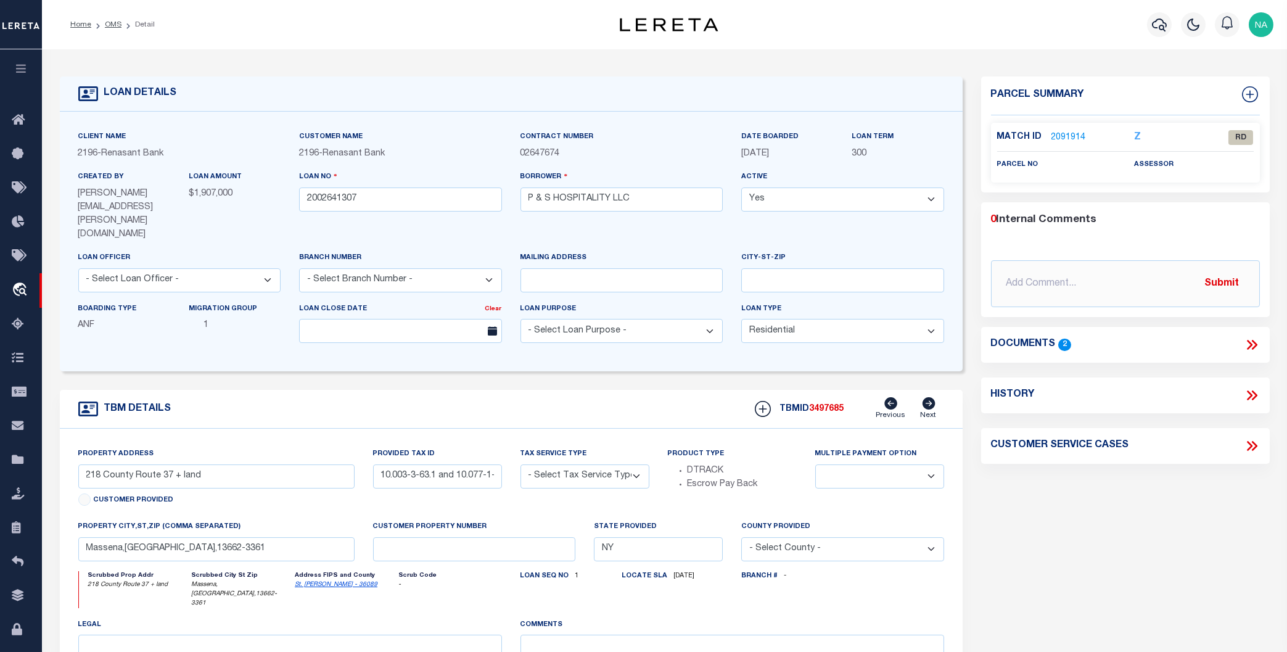
type input "2002641307"
type input "GA"
type textarea "PARCEL: 16 138 07 0131"
select select "4983"
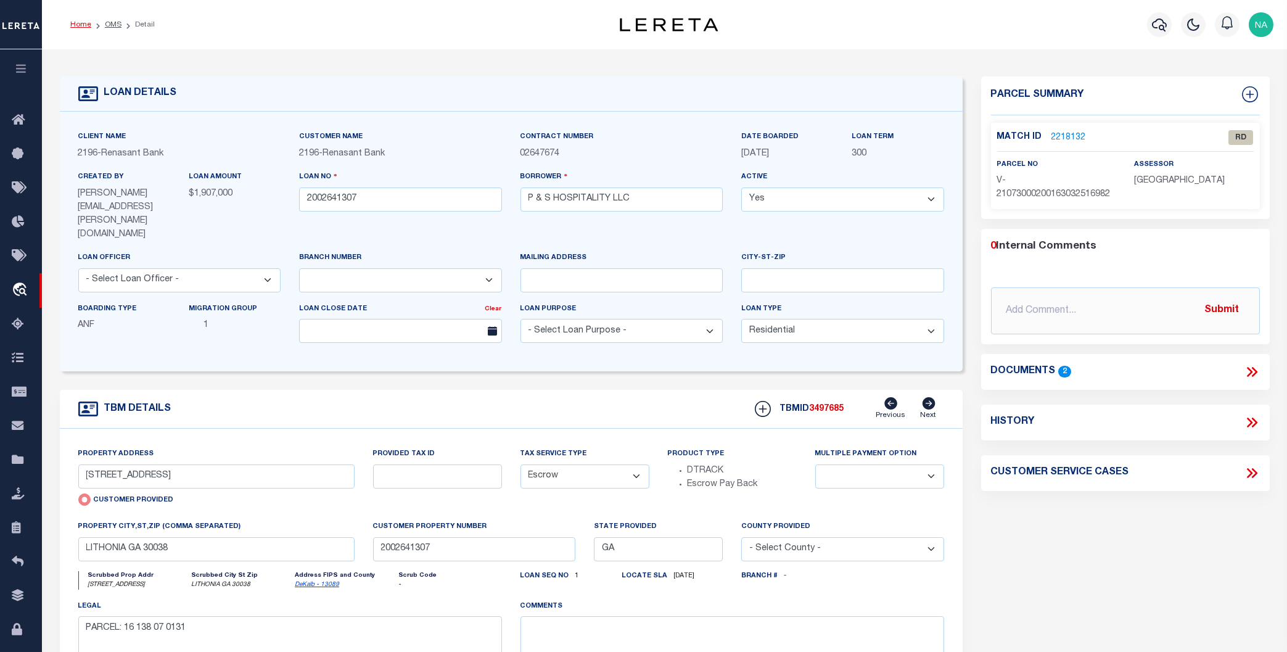
click at [77, 23] on link "Home" at bounding box center [80, 24] width 21 height 7
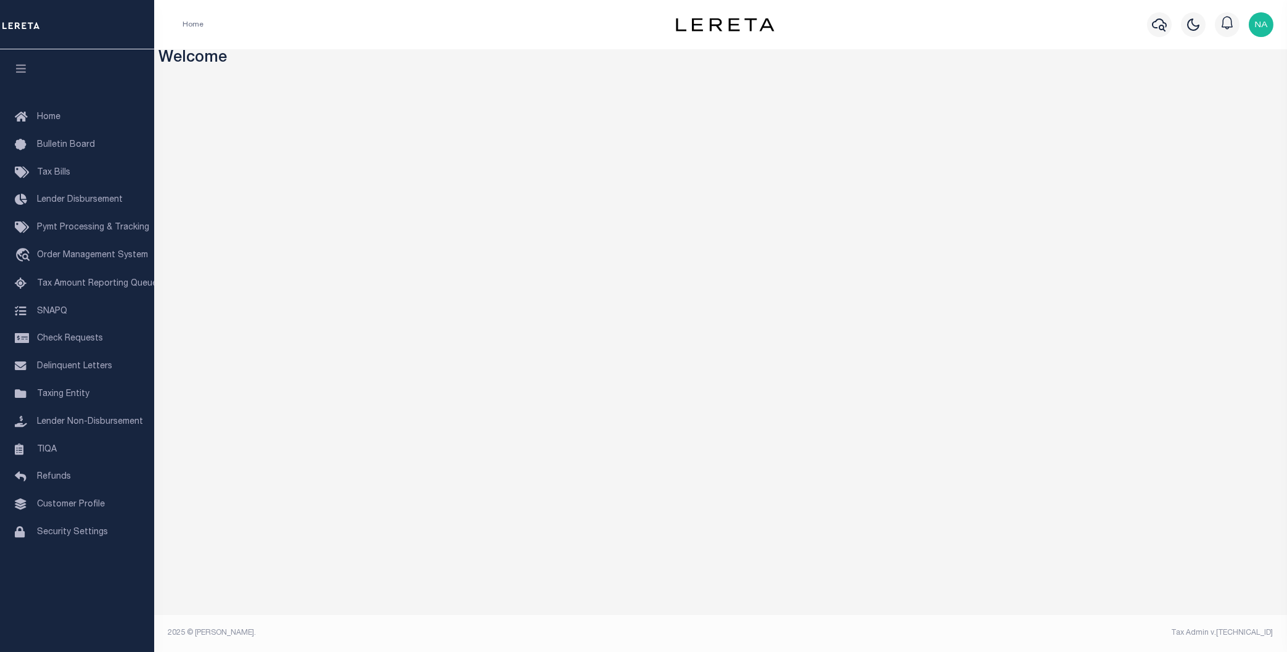
click at [1257, 24] on img "button" at bounding box center [1261, 24] width 25 height 25
click at [1217, 92] on span "Sign out" at bounding box center [1211, 87] width 35 height 9
